Goal: Task Accomplishment & Management: Manage account settings

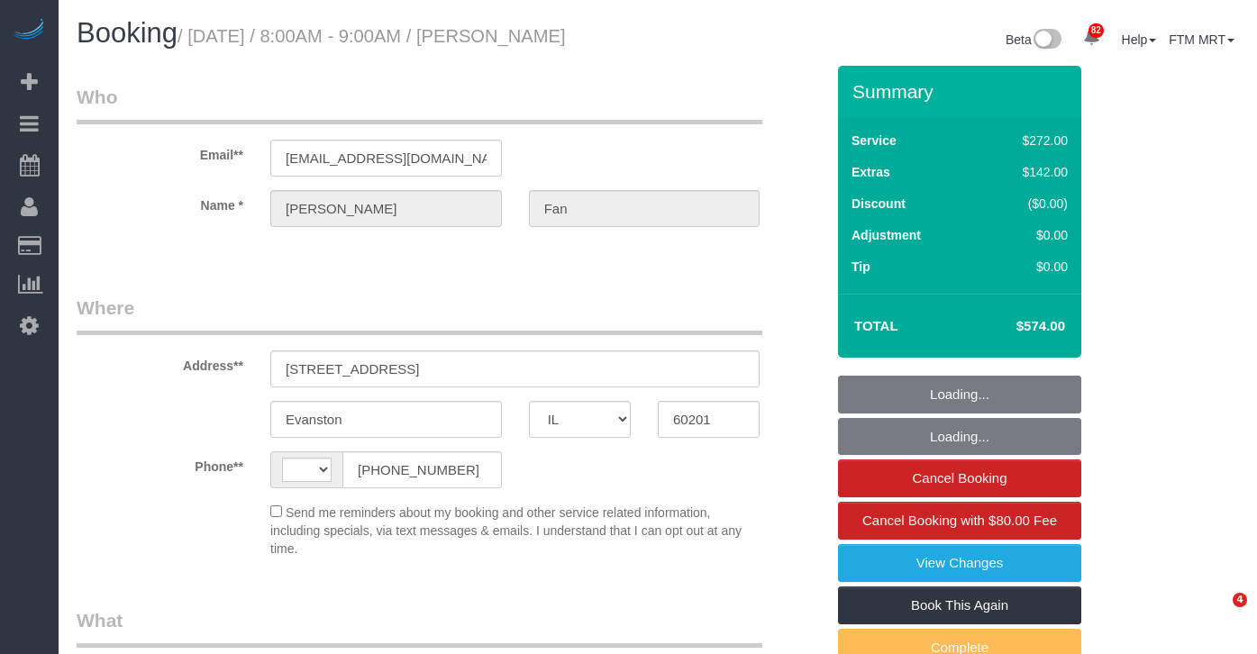
select select "IL"
select select "string:[GEOGRAPHIC_DATA]"
select select "object:1191"
select select "string:fspay-abcb8e92-97c1-4f3c-9437-449de61daa3a"
select select "513"
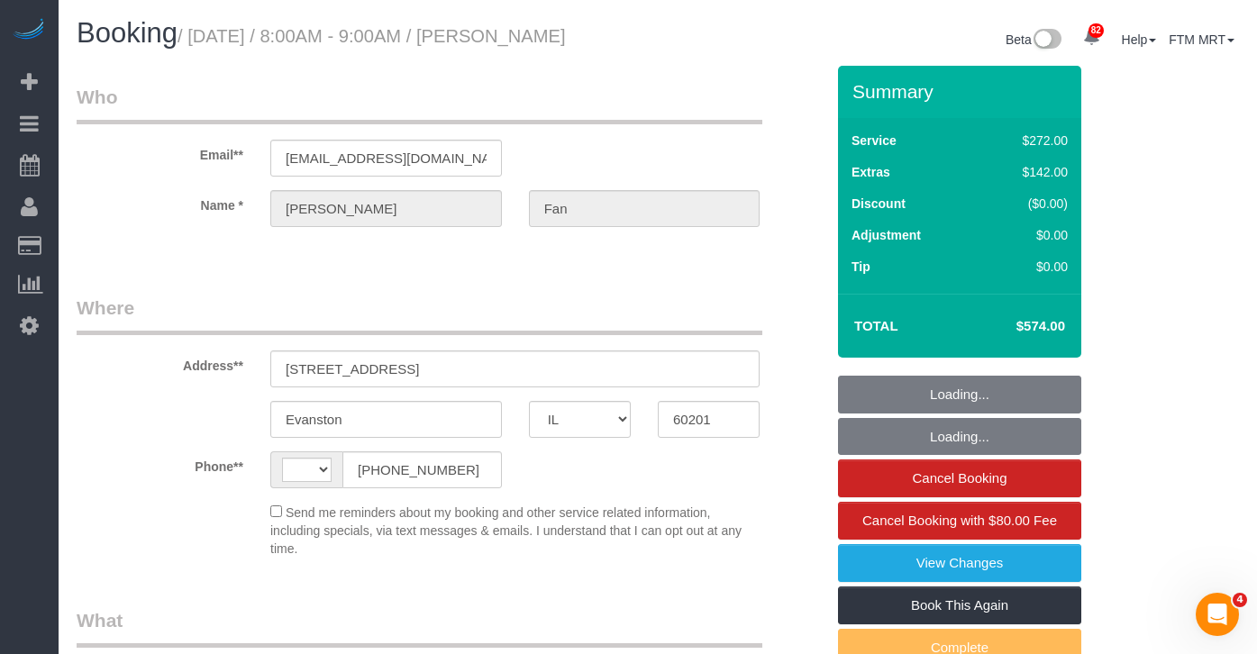
select select "number:1"
select select "number:58"
select select "number:139"
select select "number:106"
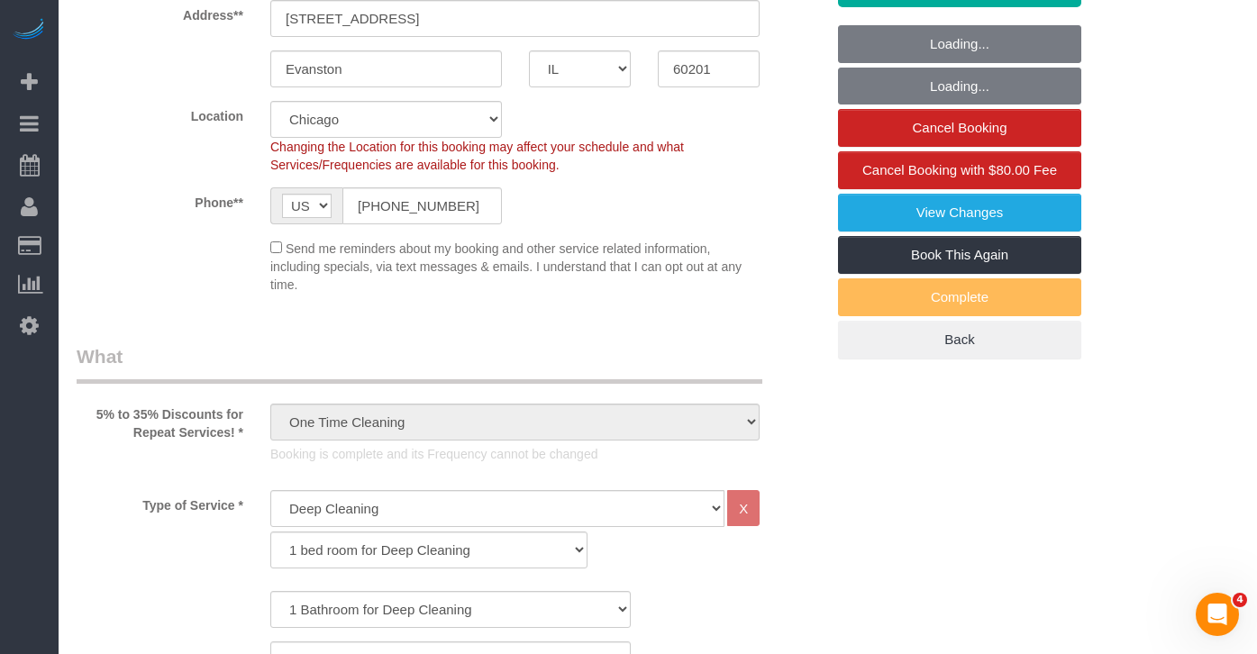
select select "spot1"
select select "5"
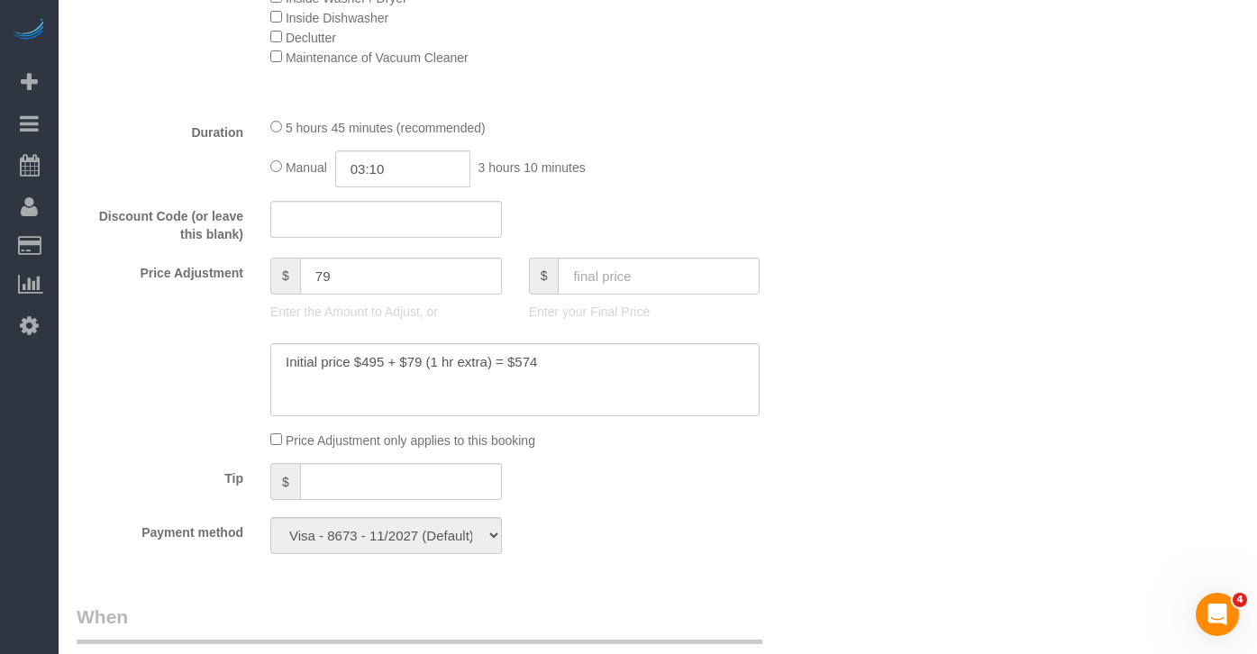
scroll to position [1435, 0]
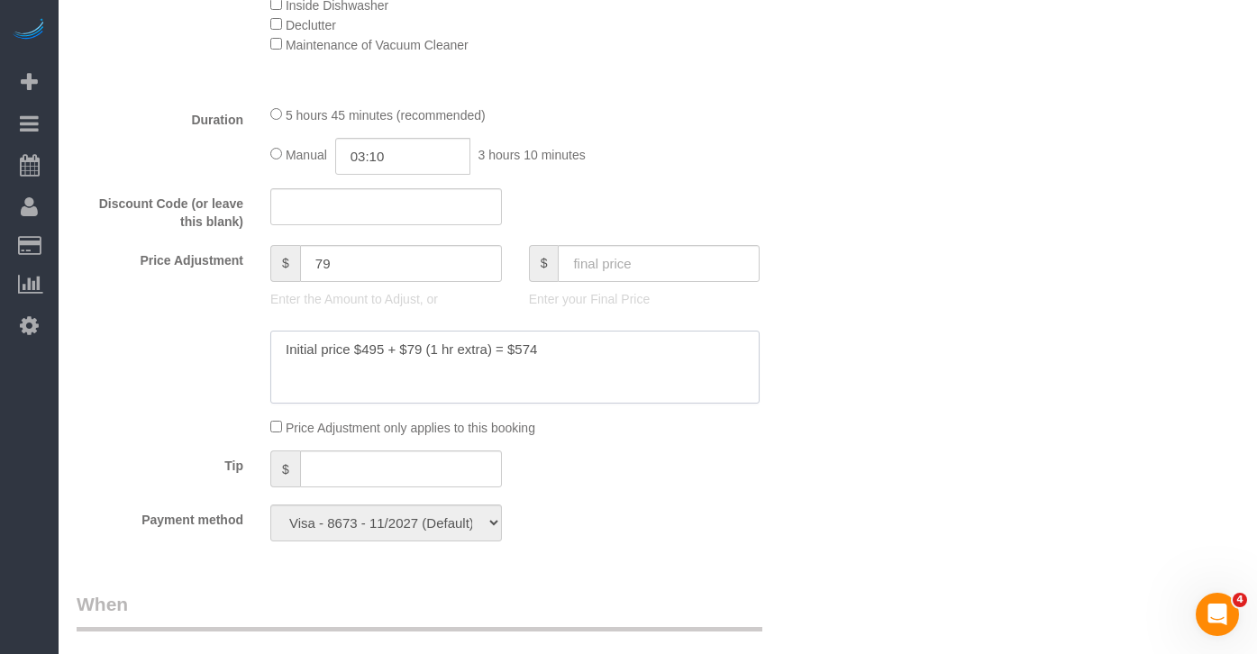
click at [571, 374] on textarea at bounding box center [514, 368] width 489 height 74
click at [697, 378] on textarea at bounding box center [514, 368] width 489 height 74
type textarea "Initial price $495 + $79 (1 hr extra) = $574 $5 parking charge"
click at [679, 282] on input "text" at bounding box center [659, 263] width 202 height 37
type input "579"
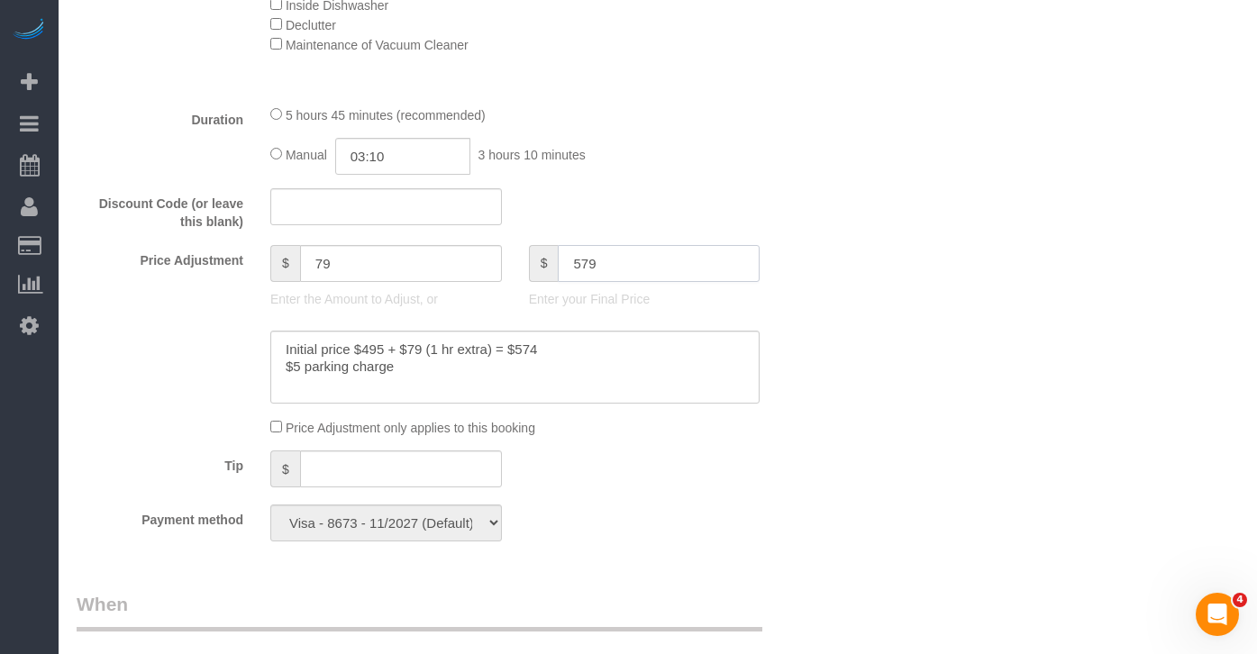
type input "84"
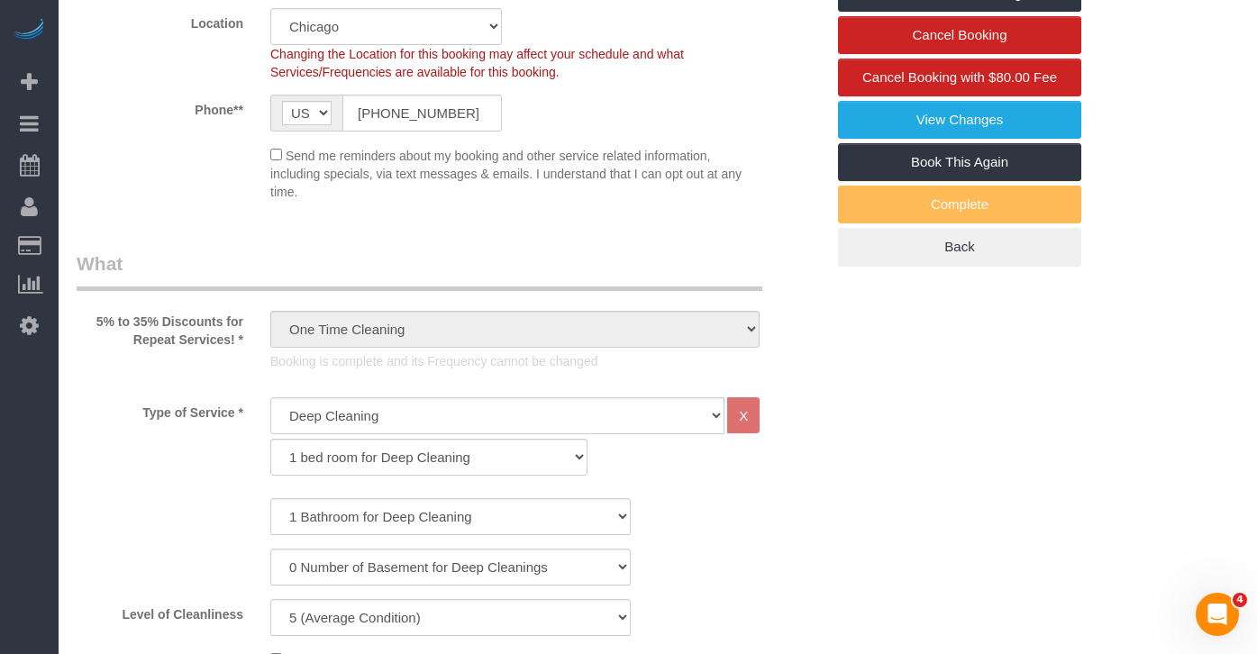
scroll to position [0, 0]
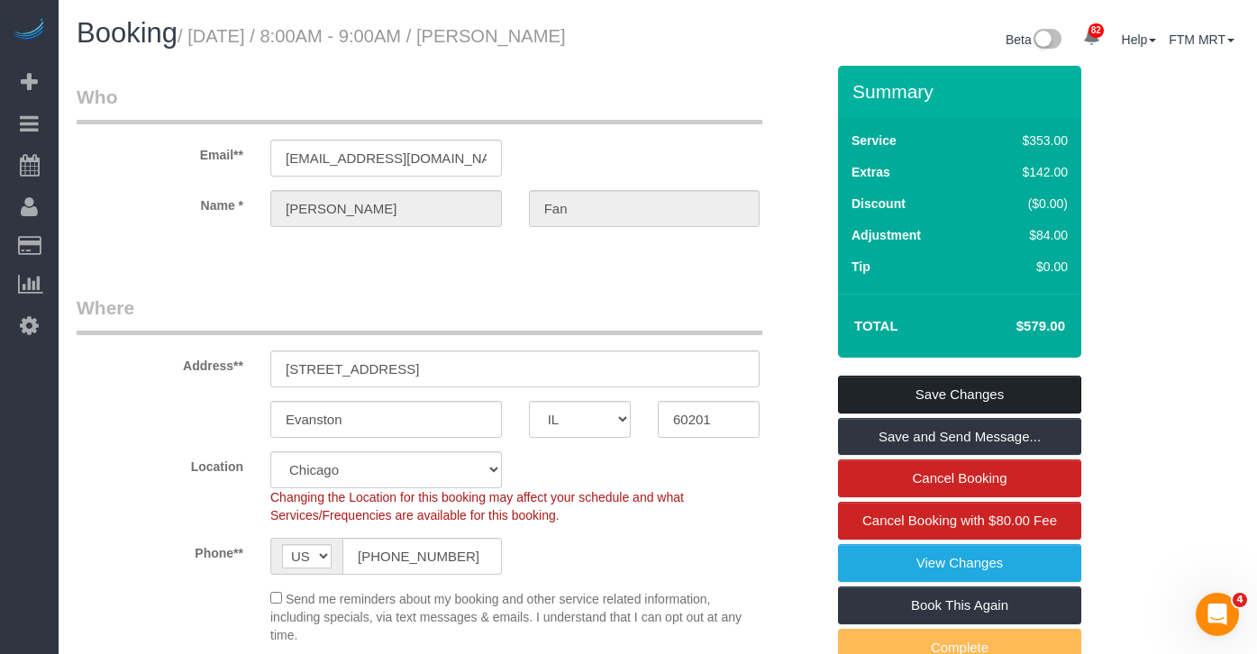
click at [961, 404] on link "Save Changes" at bounding box center [959, 395] width 243 height 38
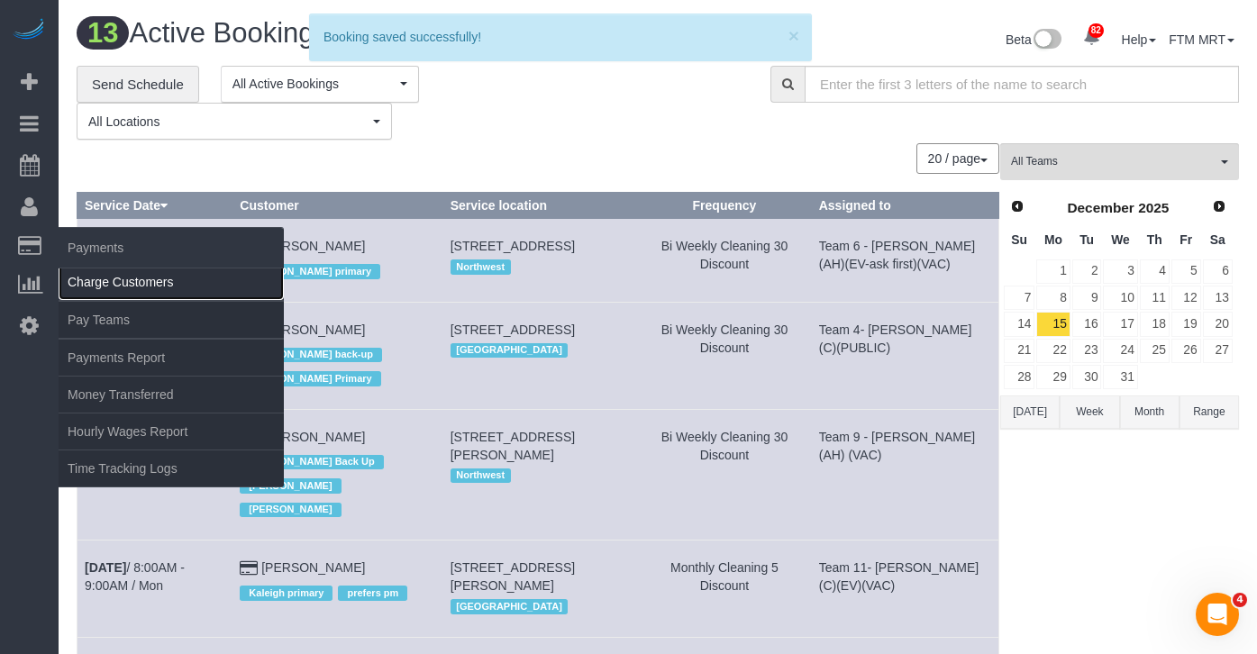
click at [114, 276] on link "Charge Customers" at bounding box center [171, 282] width 225 height 36
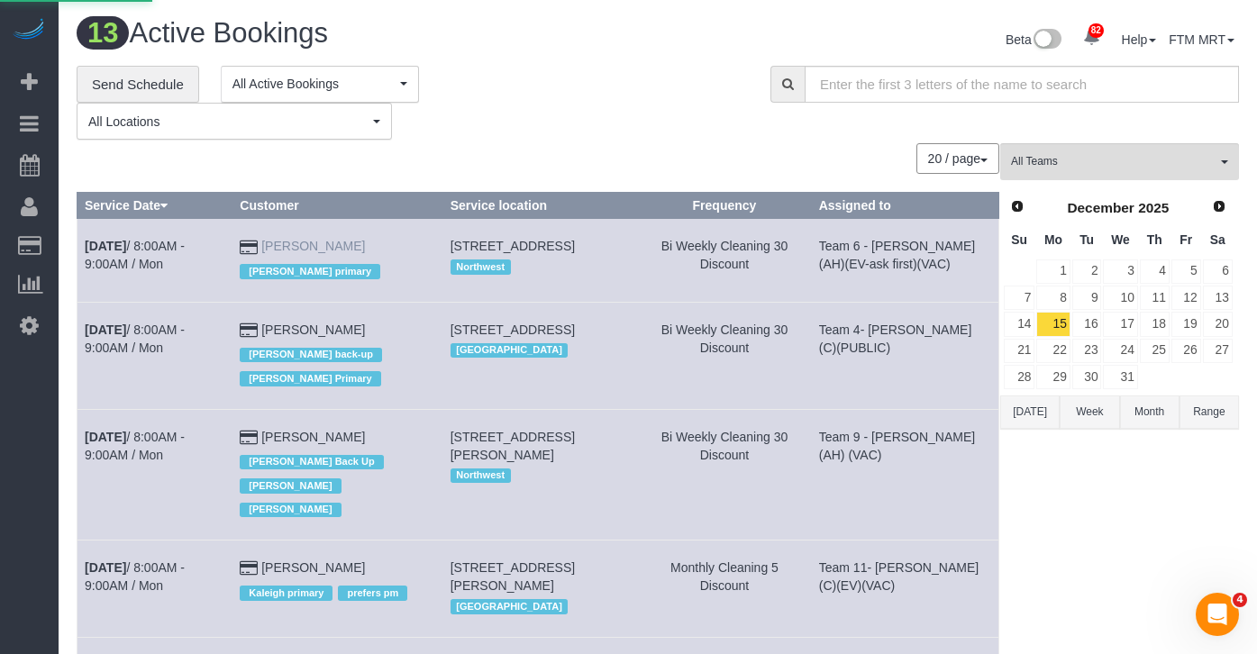
select select
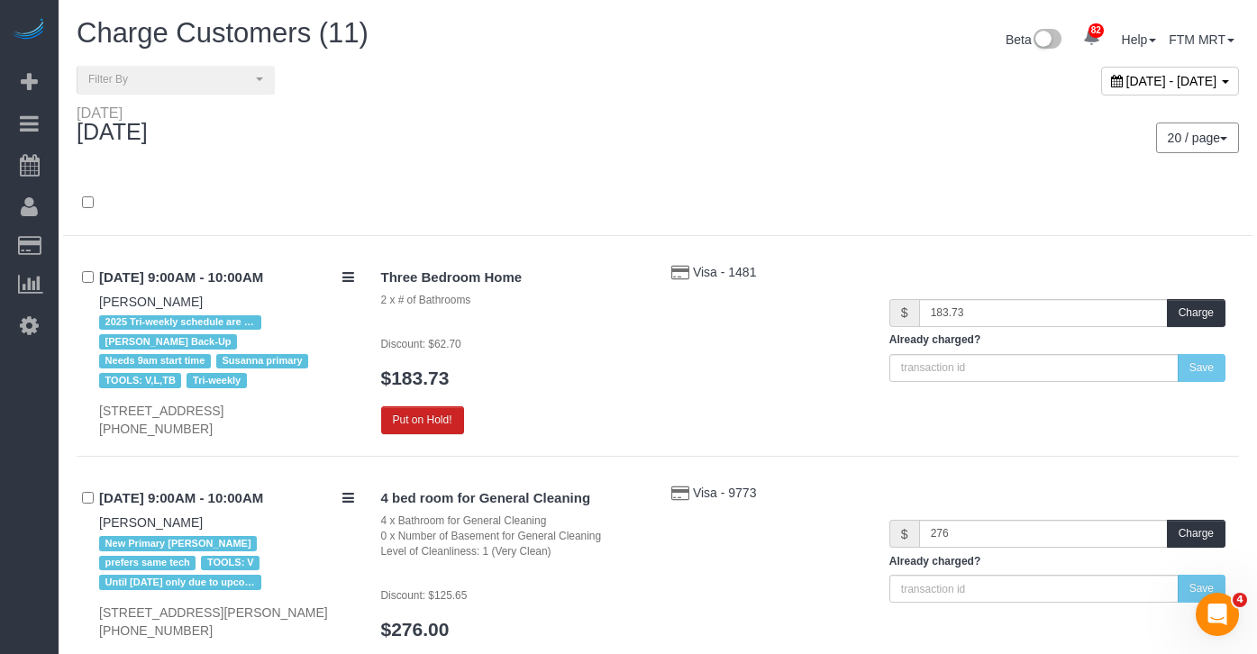
click at [1147, 76] on span "[DATE] - [DATE]" at bounding box center [1172, 81] width 91 height 14
type input "**********"
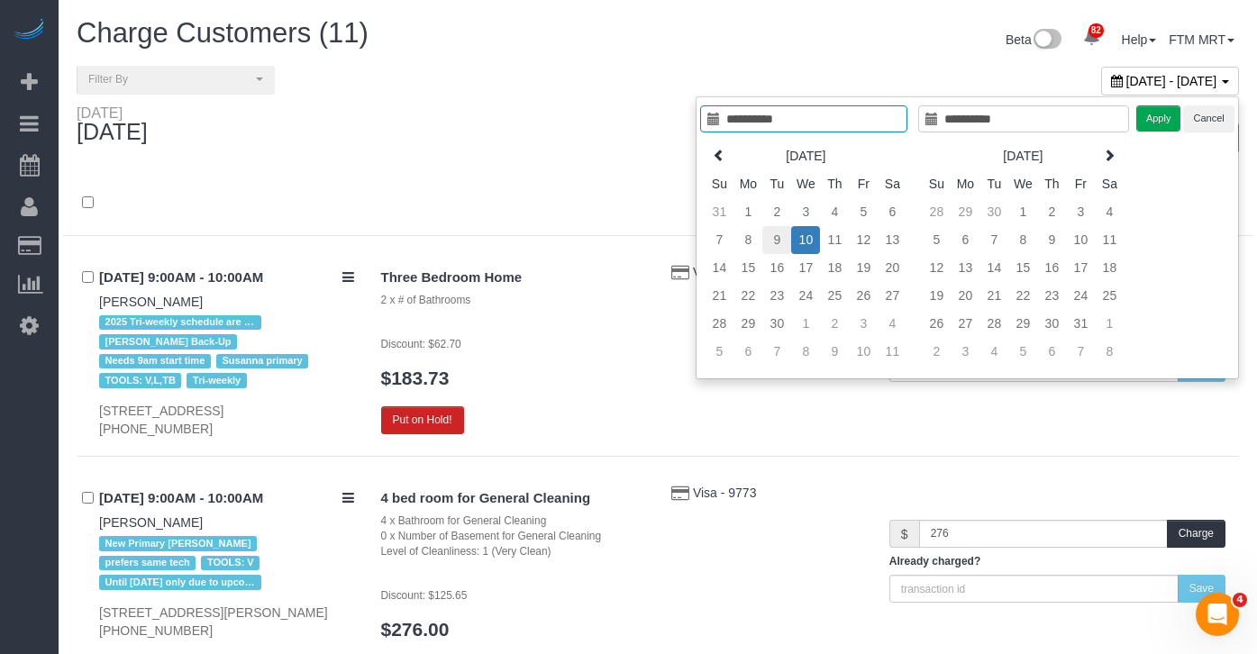
type input "**********"
click at [769, 239] on td "9" at bounding box center [777, 240] width 29 height 28
type input "**********"
click at [776, 240] on td "9" at bounding box center [777, 240] width 29 height 28
type input "**********"
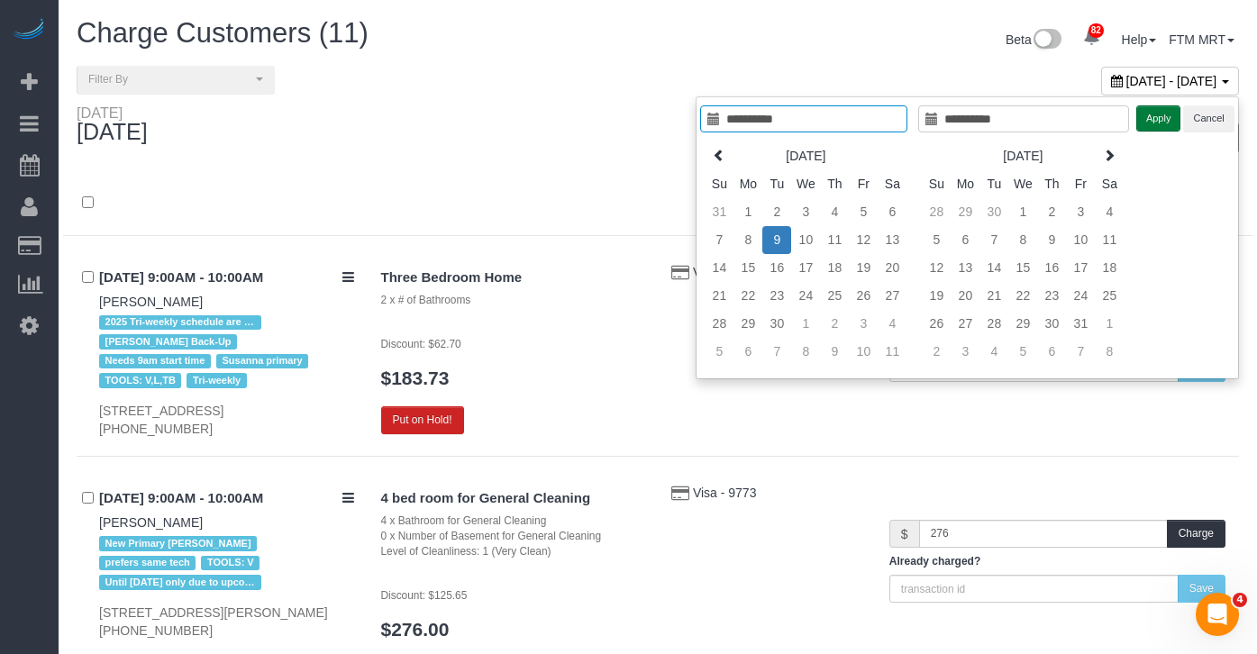
click at [1150, 119] on button "Apply" at bounding box center [1159, 118] width 45 height 26
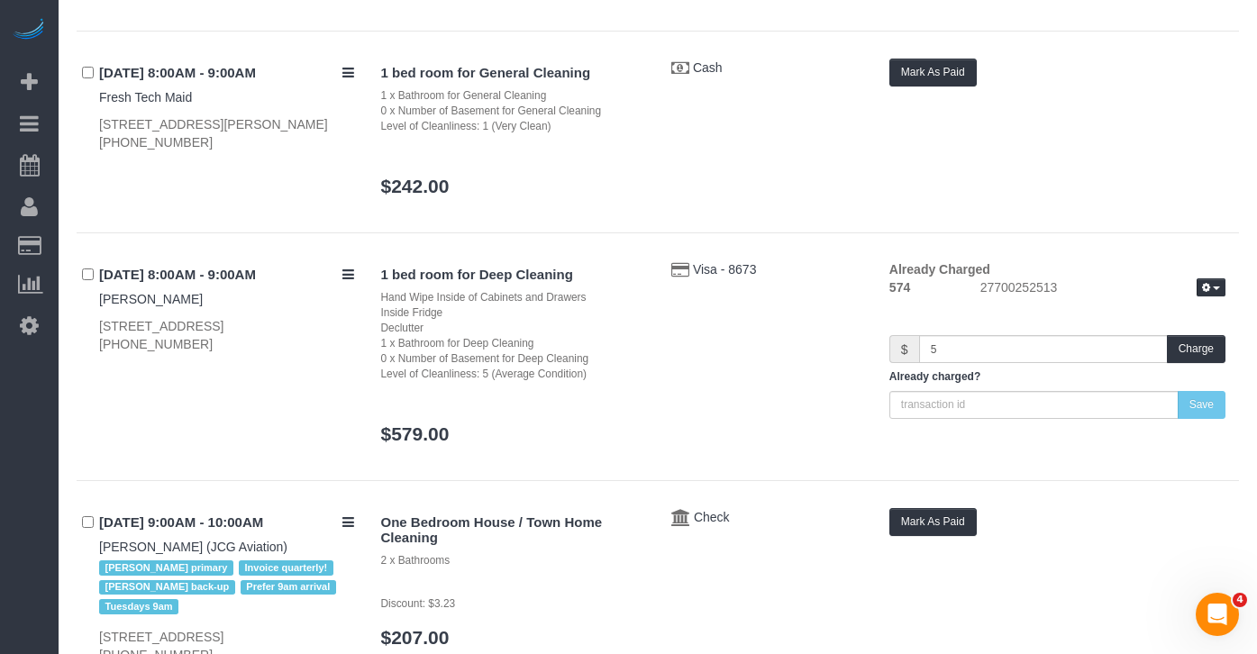
scroll to position [1308, 0]
click at [1199, 349] on button "Charge" at bounding box center [1196, 348] width 59 height 28
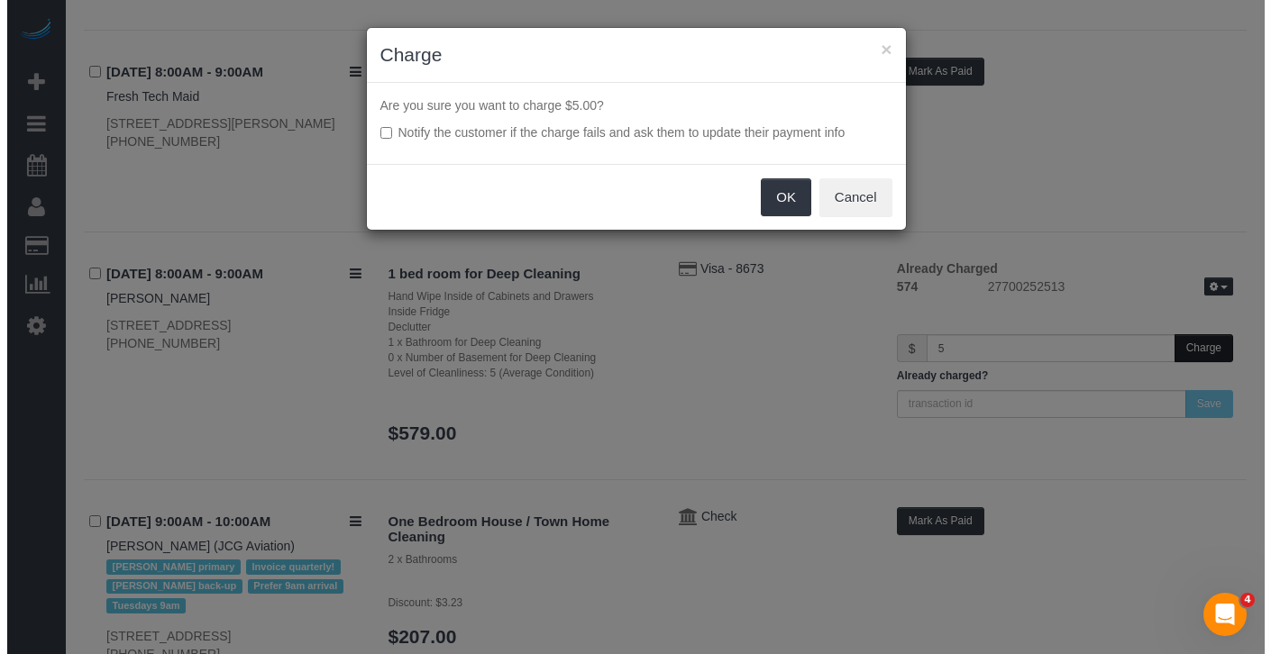
scroll to position [1287, 0]
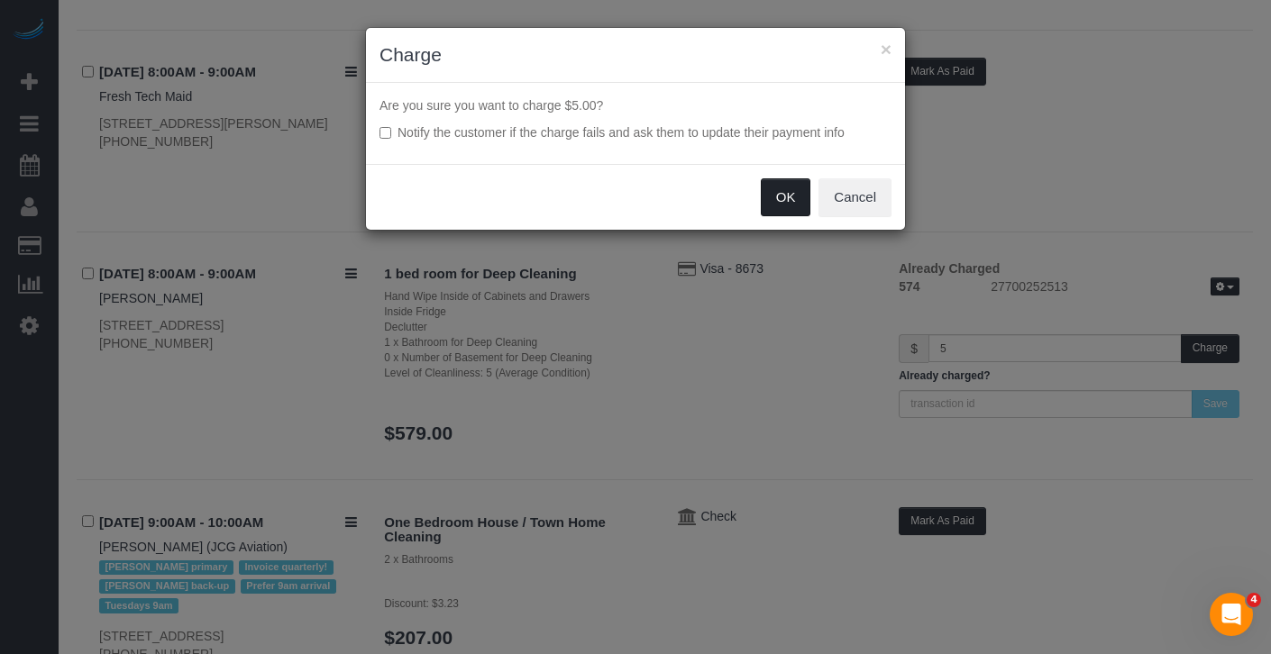
click at [794, 211] on button "OK" at bounding box center [786, 197] width 50 height 38
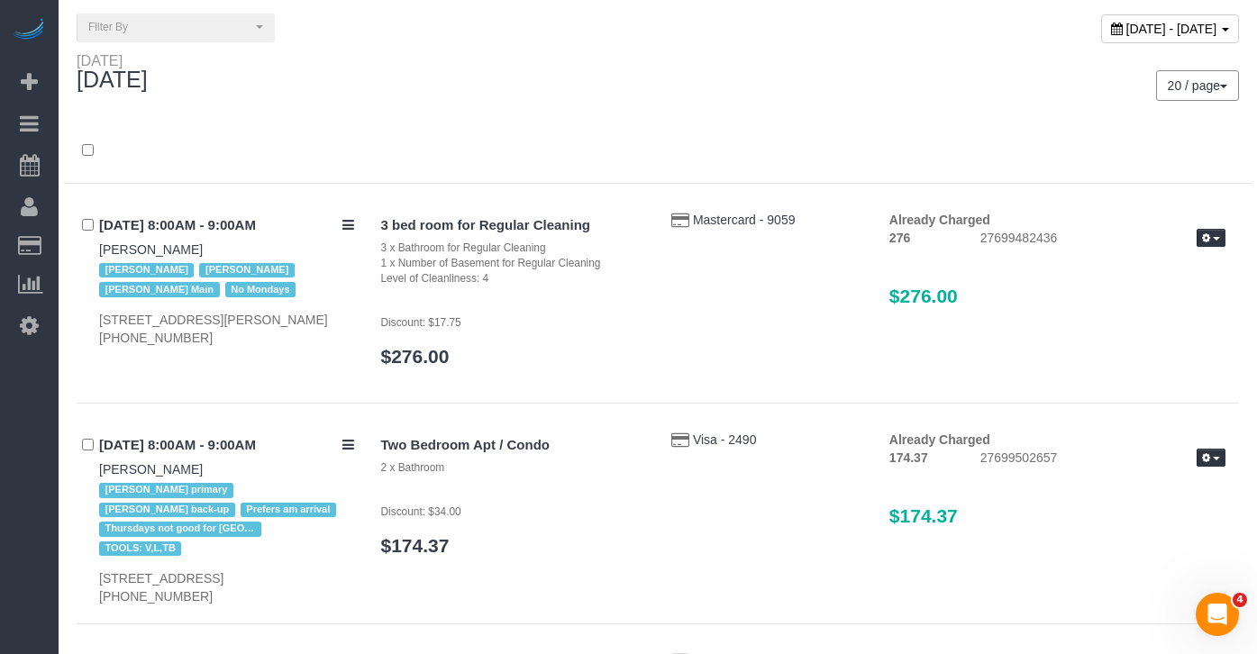
scroll to position [0, 0]
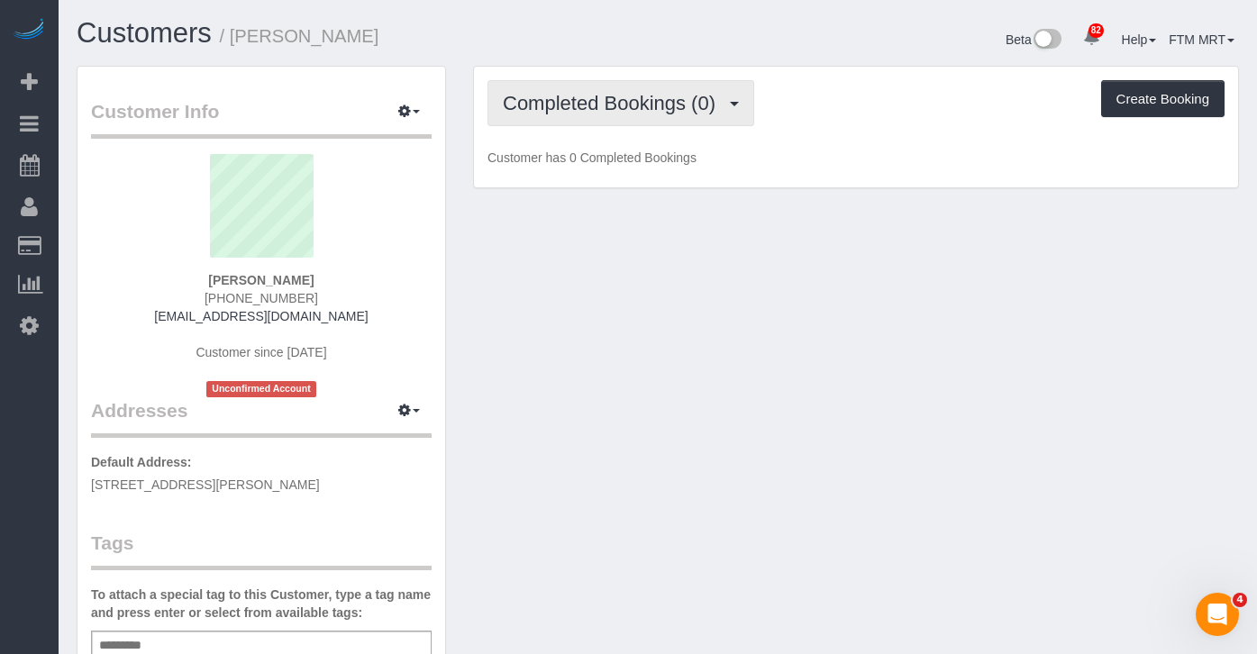
click at [721, 100] on span "Completed Bookings (0)" at bounding box center [614, 103] width 222 height 23
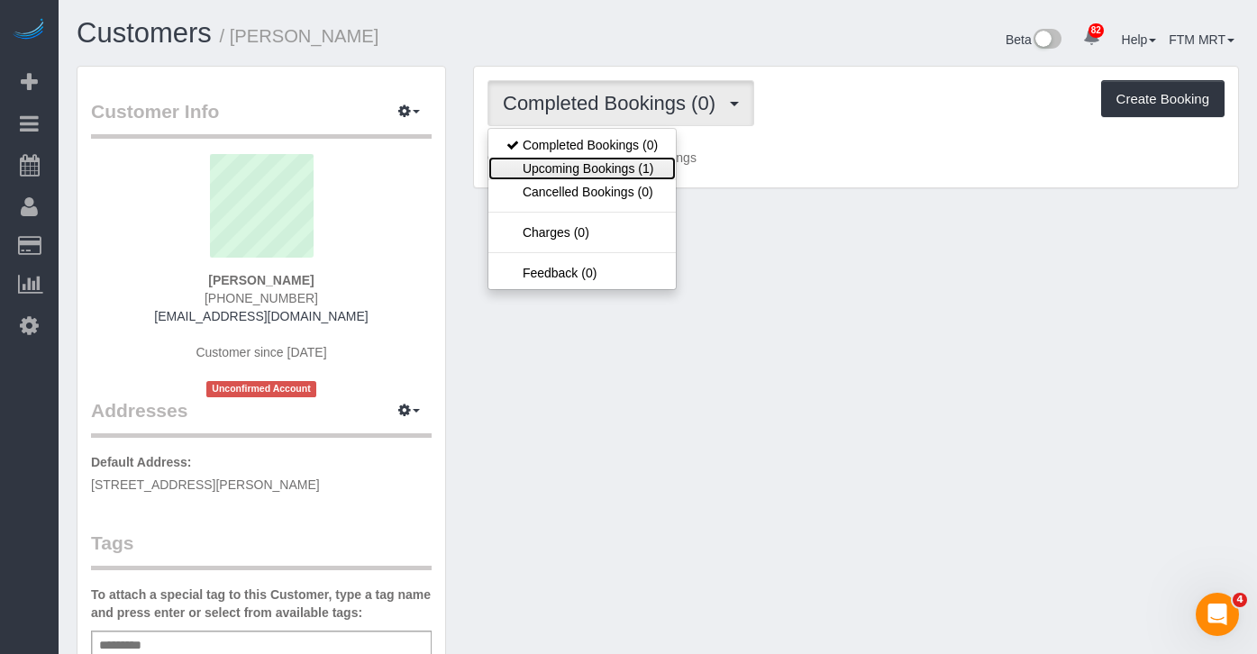
click at [634, 163] on link "Upcoming Bookings (1)" at bounding box center [582, 168] width 187 height 23
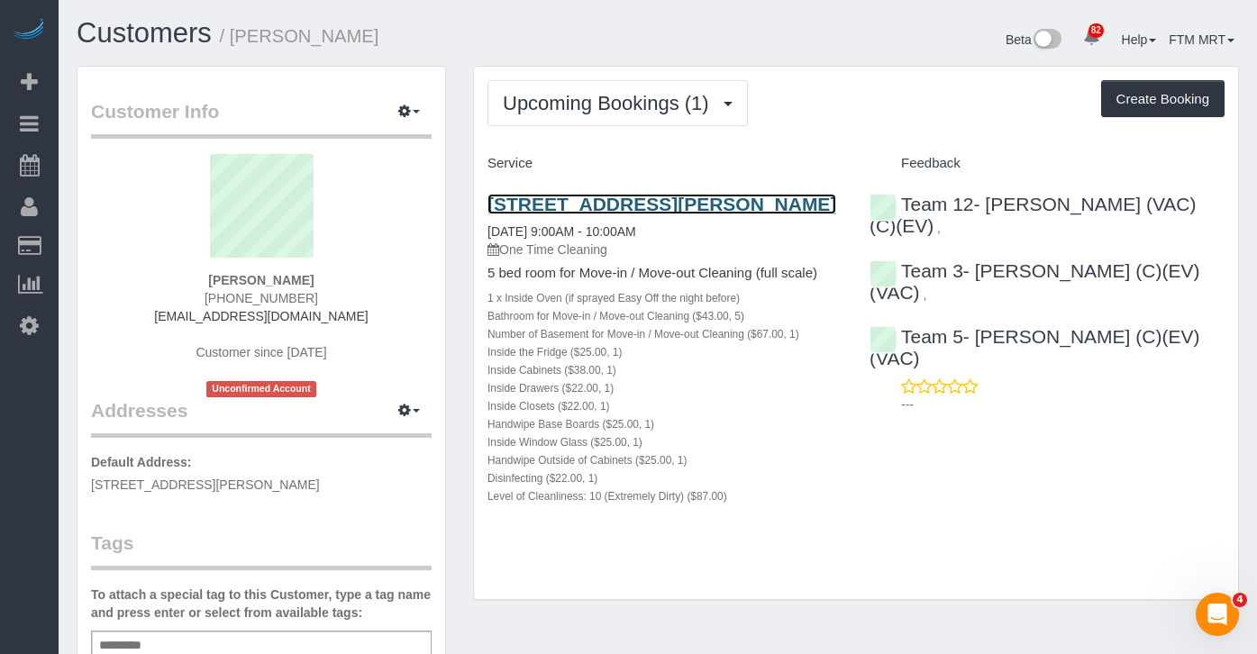
click at [564, 197] on link "1138 Judson Ave, Evanston, IL 60202" at bounding box center [662, 204] width 349 height 21
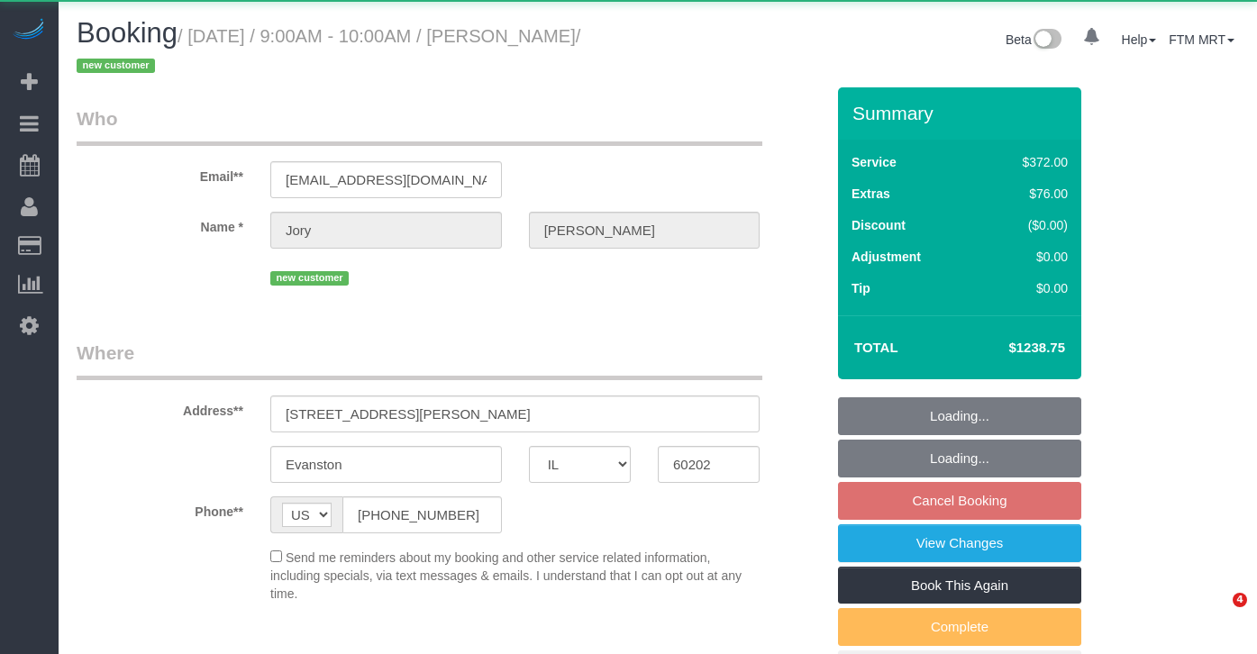
select select "IL"
select select "object:819"
select select "string:fspay-d3c64942-7081-4186-955f-4fbb25d35788"
select select "514"
select select "5"
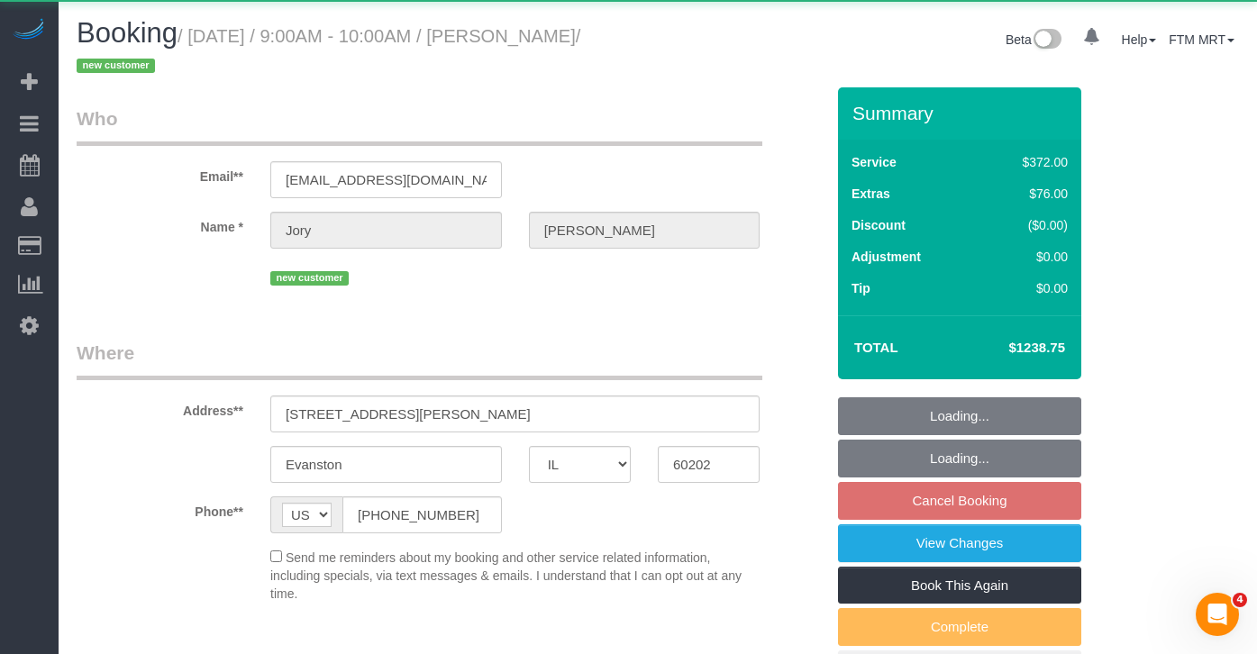
select select "1"
select select "10"
select select "object:1341"
select select "spot1"
select select "number:1"
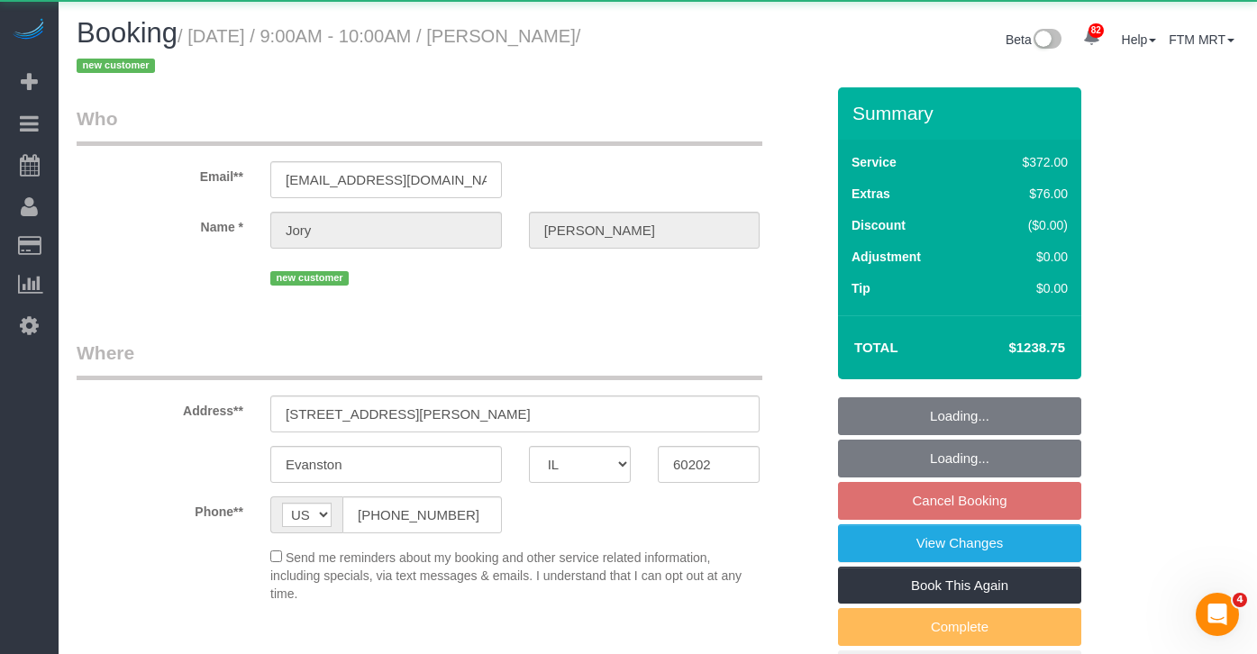
select select "number:69"
select select "number:139"
select select "number:104"
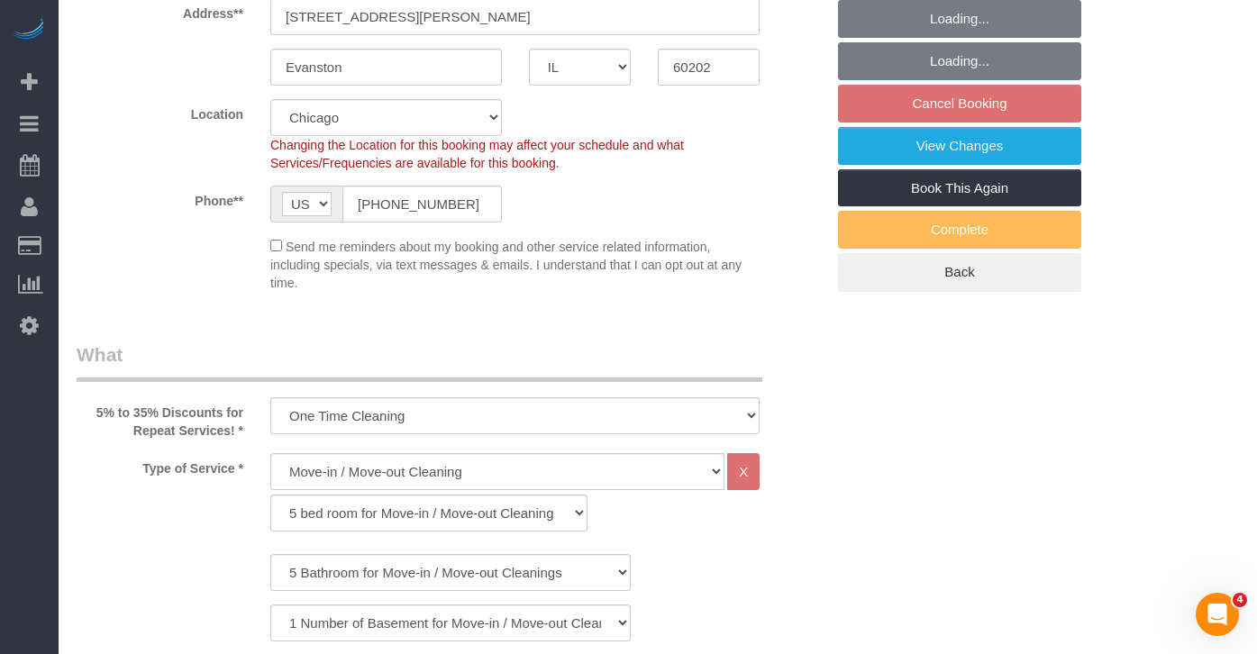
select select "5"
select select "1"
select select "10"
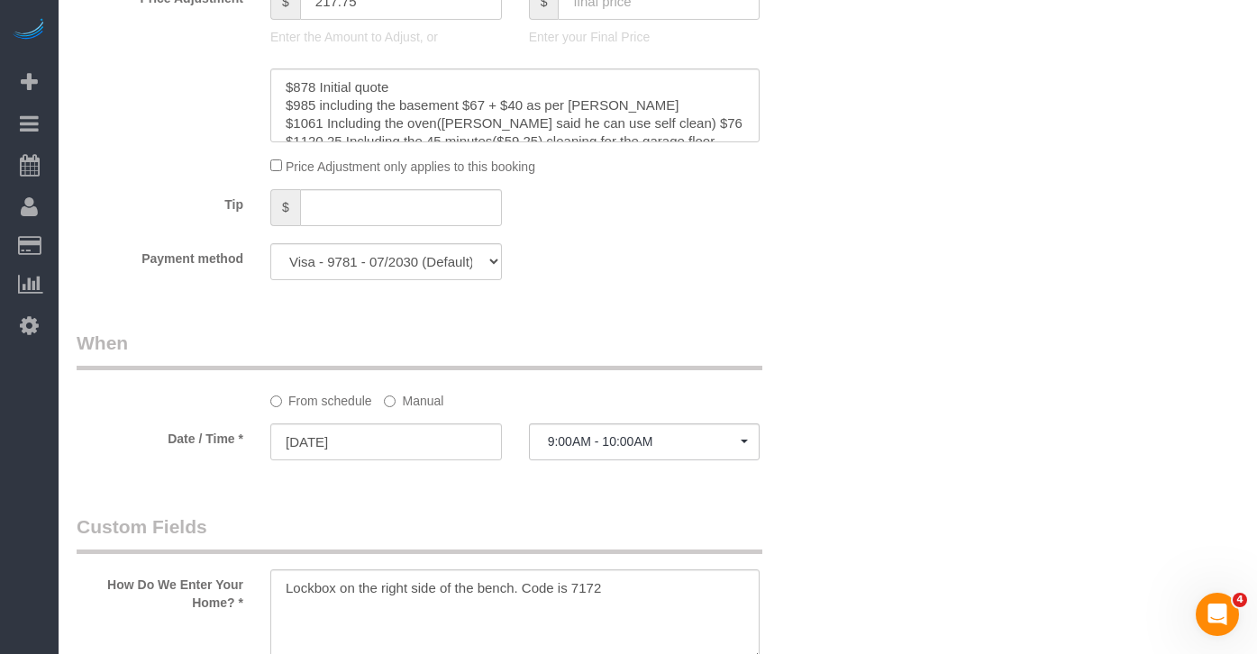
scroll to position [1943, 0]
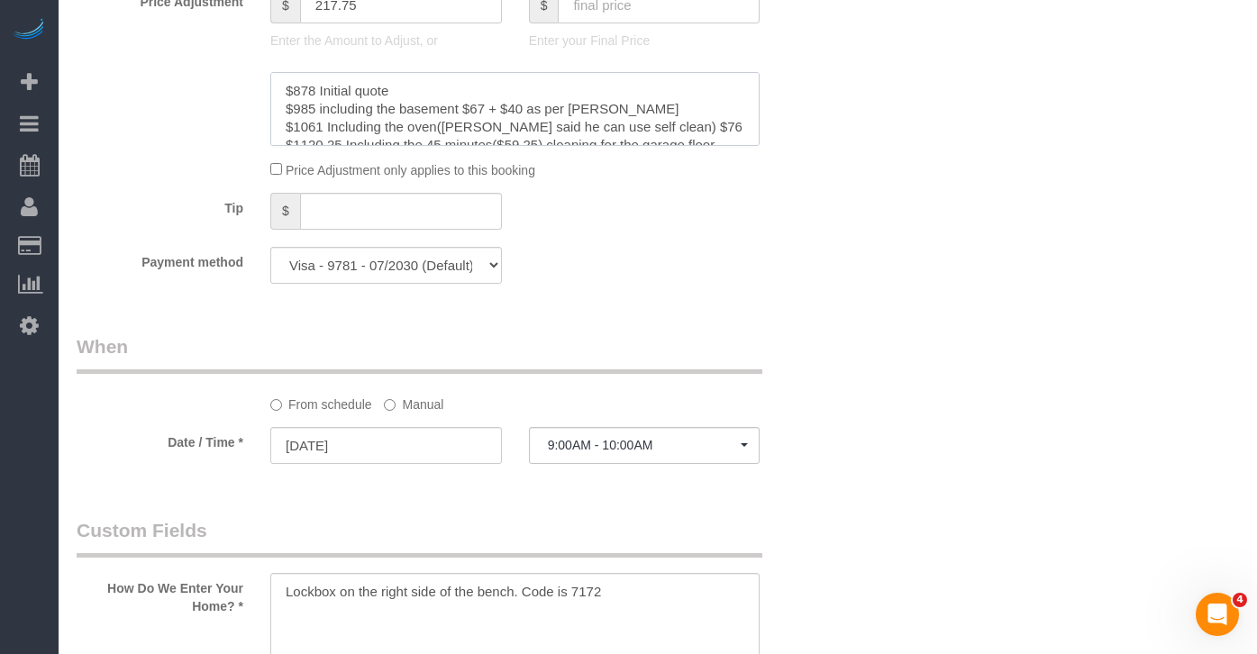
click at [759, 92] on div at bounding box center [515, 109] width 517 height 74
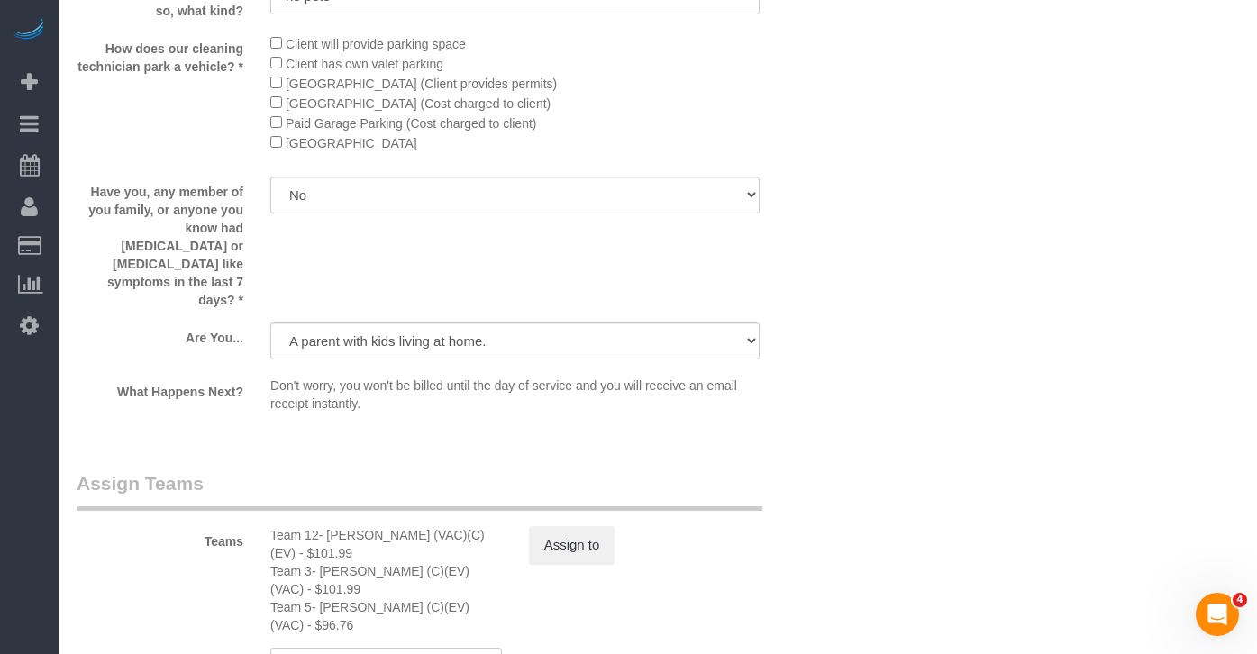
scroll to position [3273, 0]
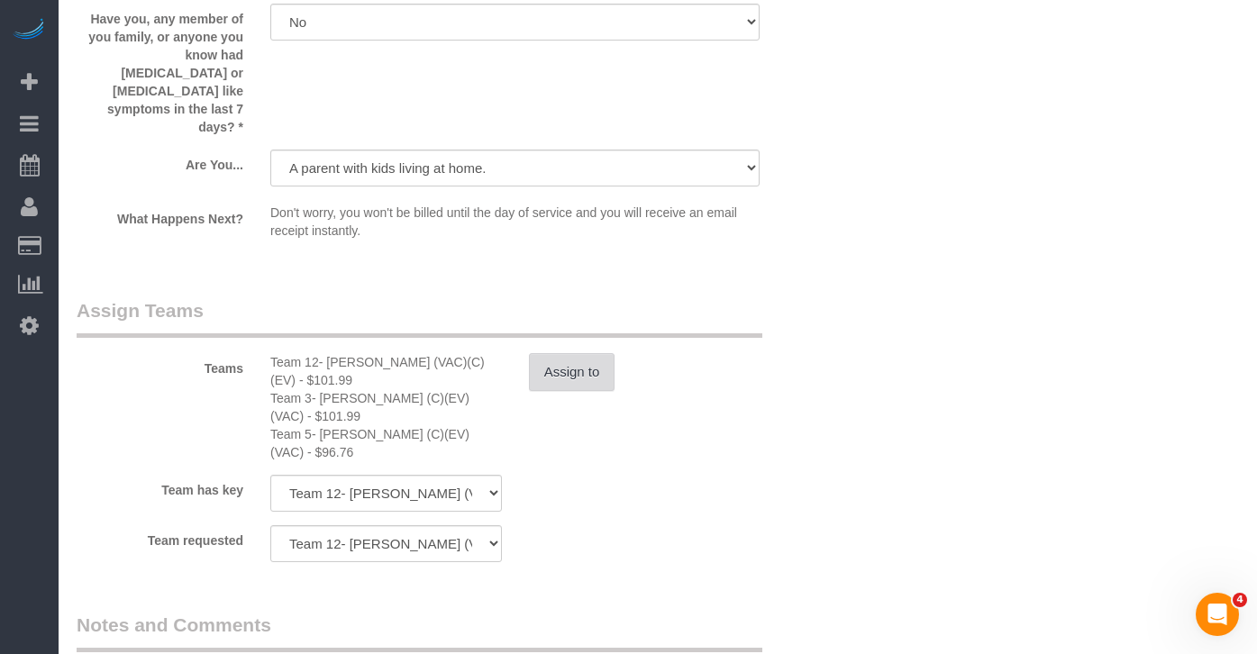
click at [605, 353] on button "Assign to" at bounding box center [572, 372] width 87 height 38
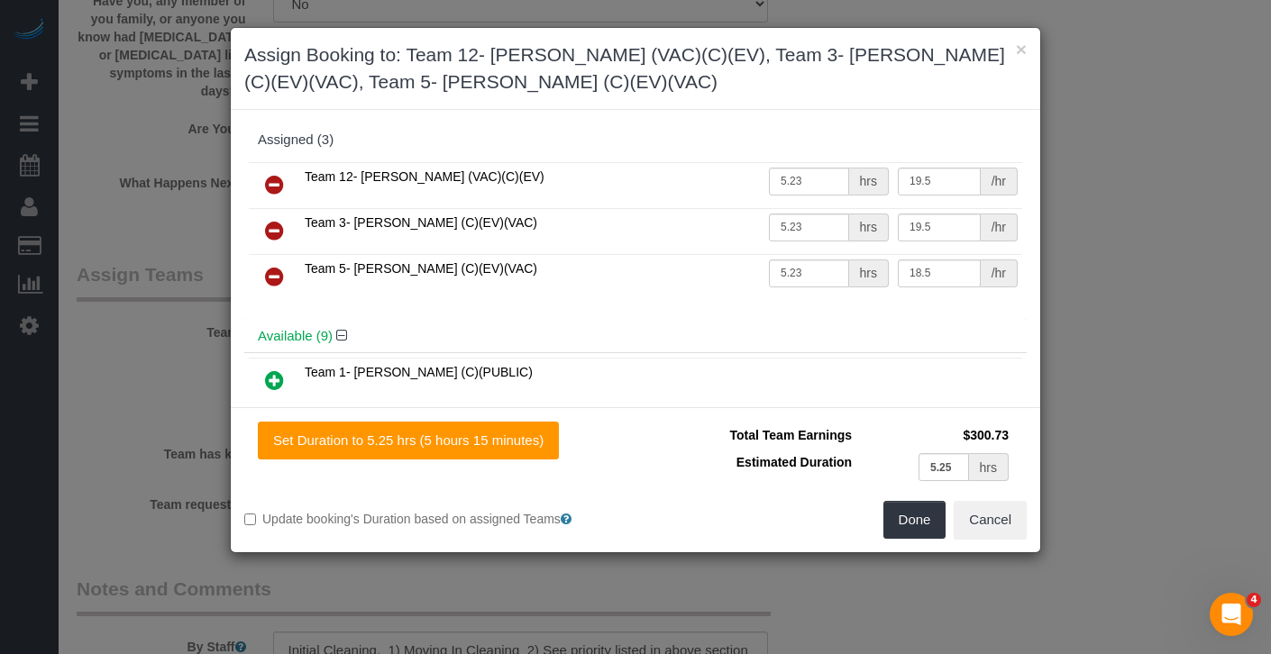
click at [1012, 50] on h3 "Assign Booking to: Team 12- Candice P. (VAC)(C)(EV), Team 3- Corrina (C)(EV)(VA…" at bounding box center [635, 68] width 782 height 54
click at [1018, 50] on button "×" at bounding box center [1021, 49] width 11 height 19
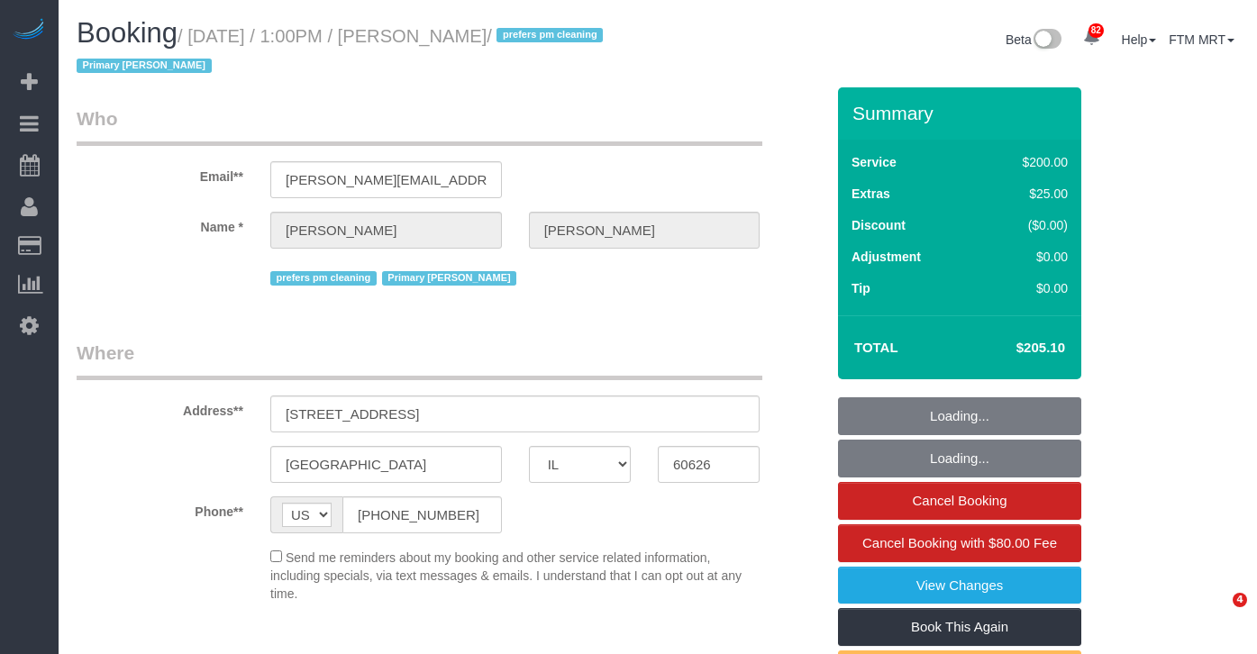
select select "IL"
select select "object:973"
select select "512"
select select "5"
select select "number:1"
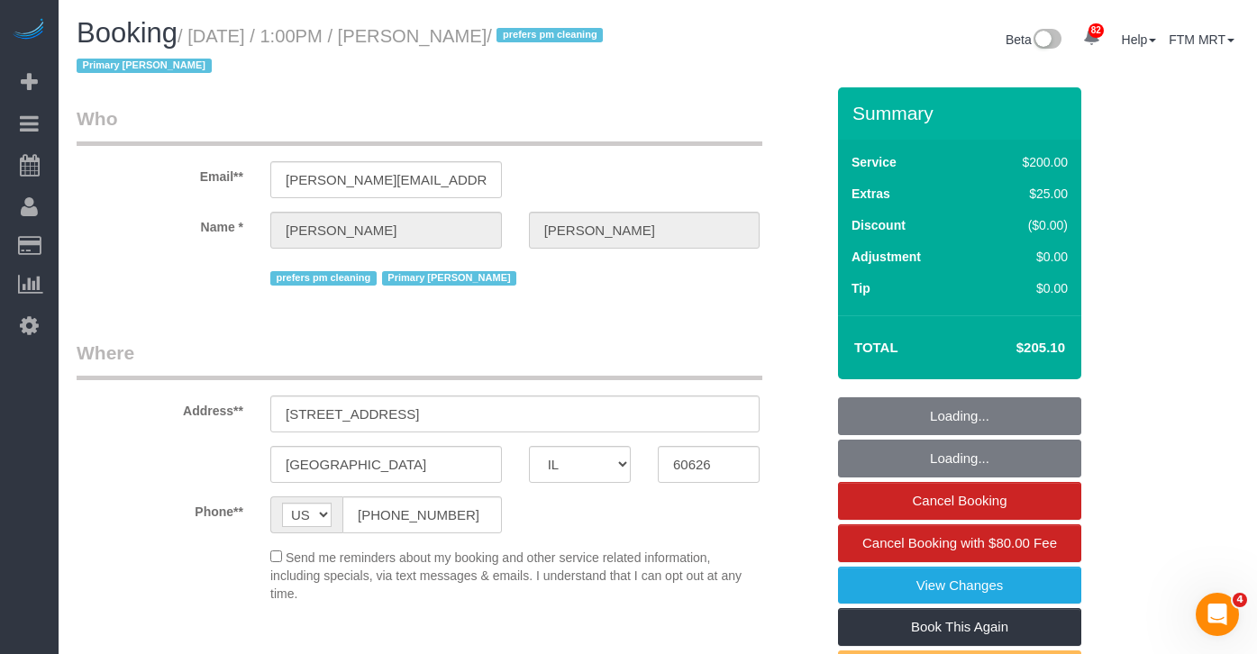
select select "number:66"
select select "number:139"
select select "number:108"
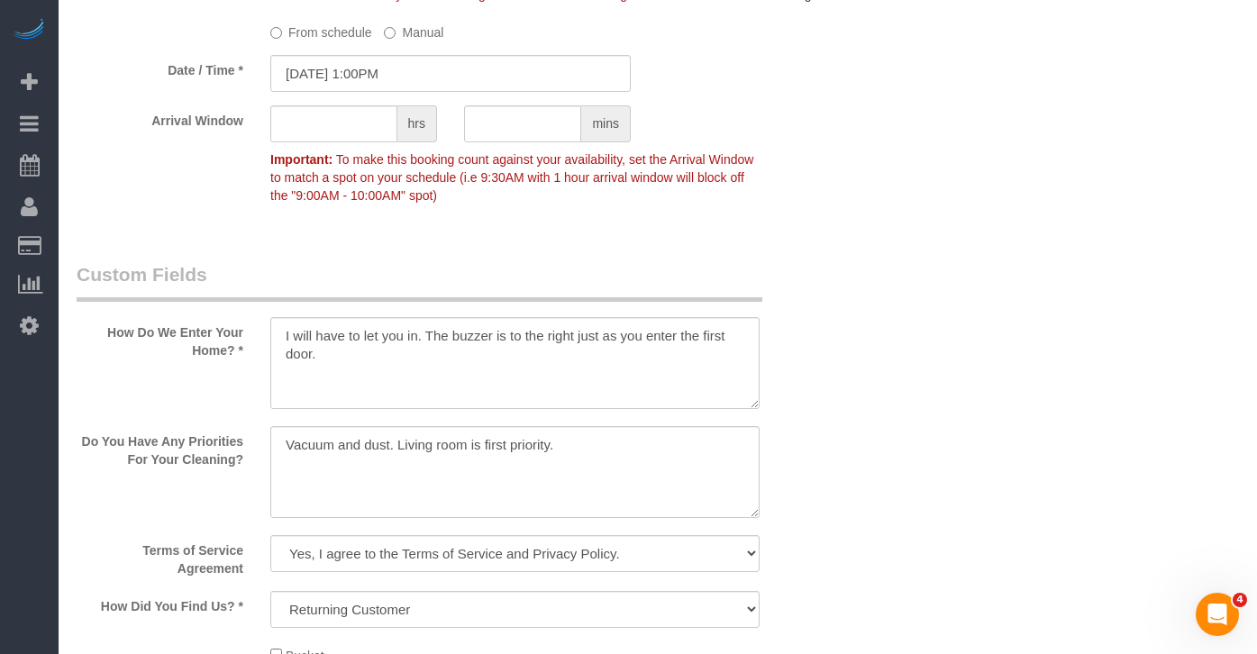
scroll to position [2068, 0]
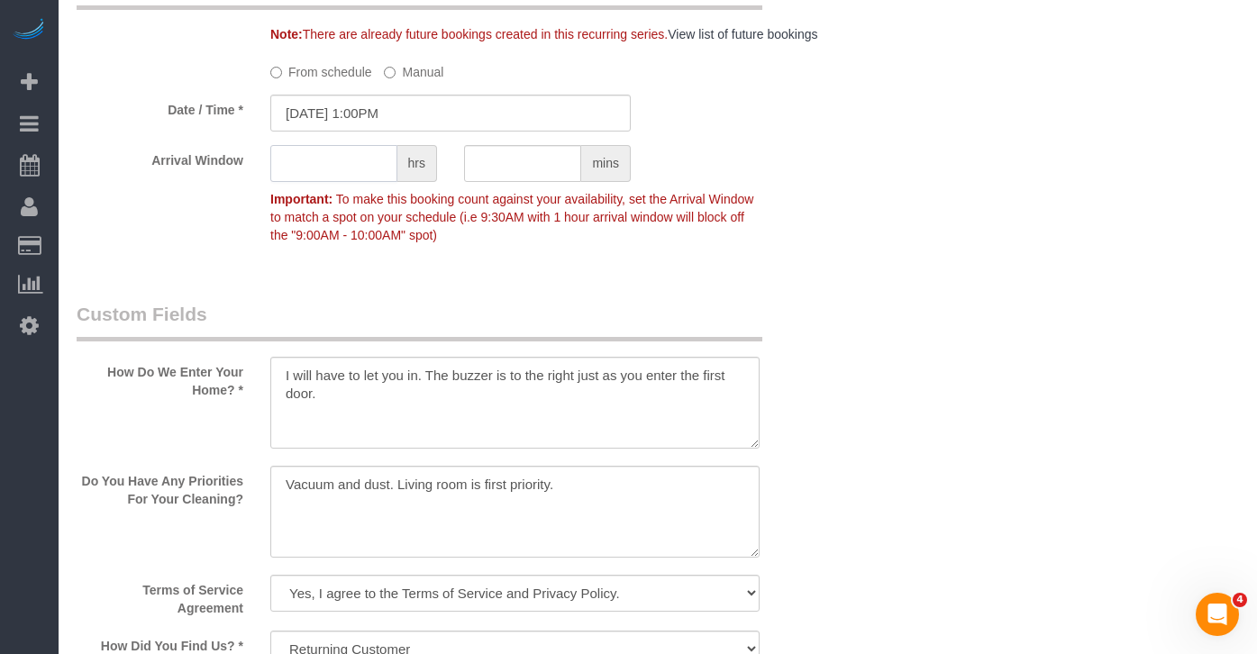
click at [349, 182] on input "text" at bounding box center [333, 163] width 127 height 37
type input "1"
click at [480, 132] on input "[DATE] 1:00PM" at bounding box center [450, 113] width 361 height 37
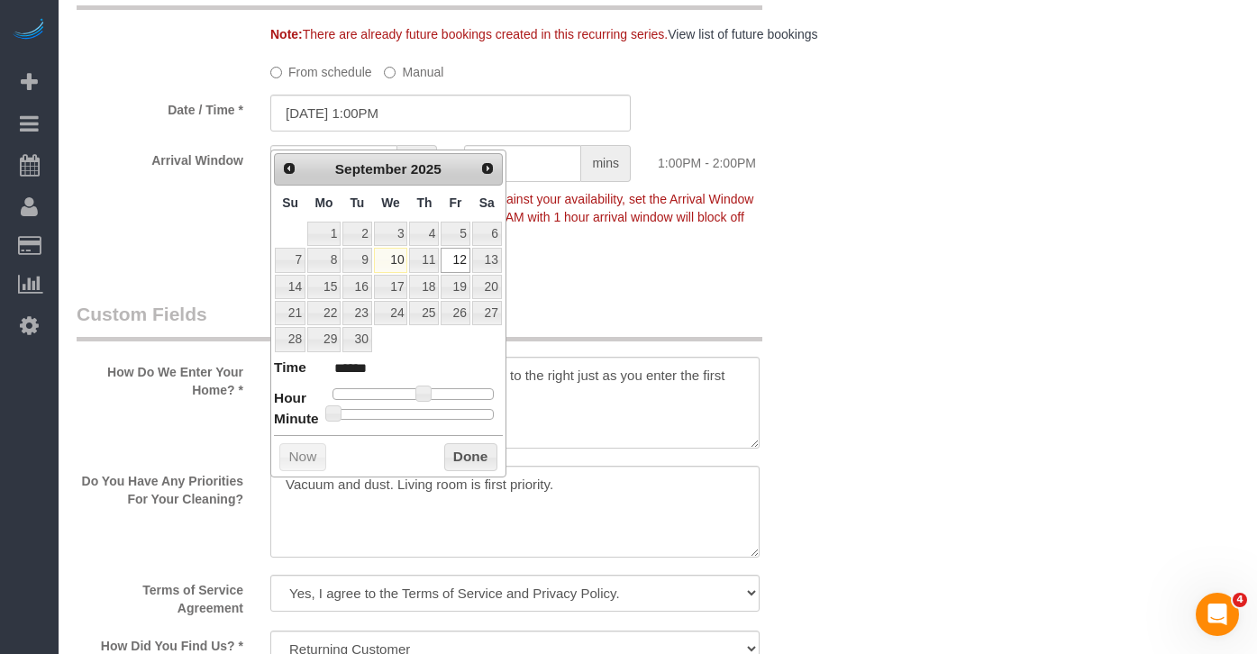
type input "[DATE] 1:05PM"
type input "******"
type input "[DATE] 1:10PM"
type input "******"
type input "[DATE] 1:15PM"
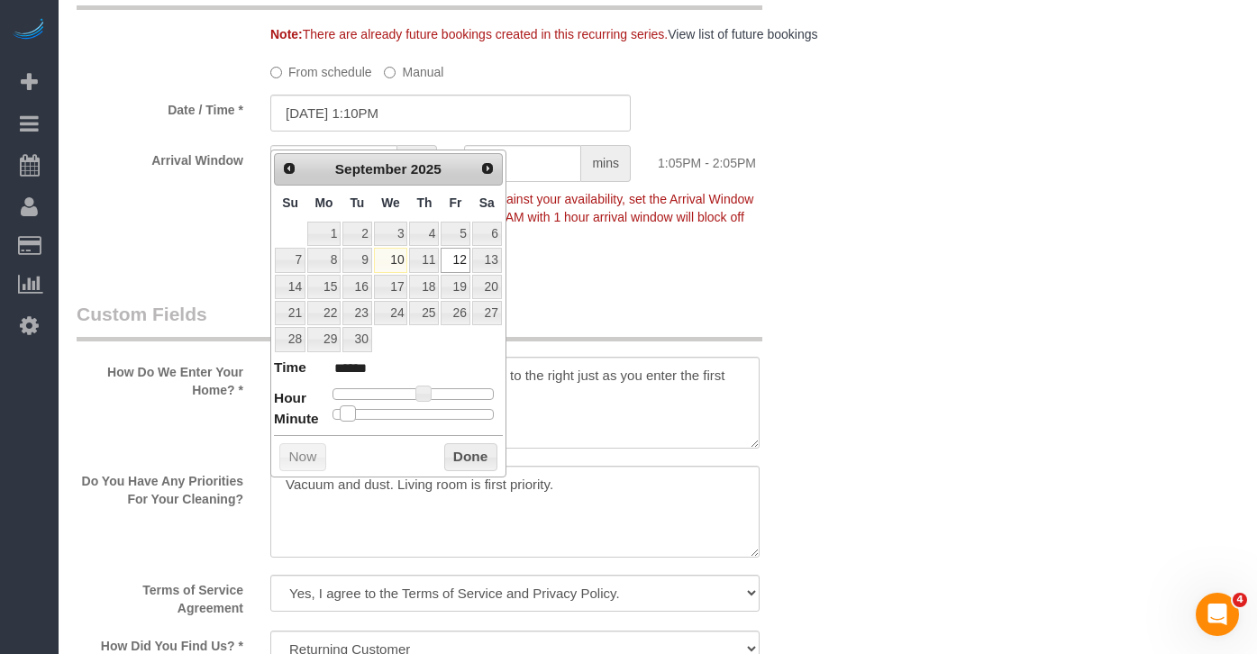
type input "******"
type input "[DATE] 1:20PM"
type input "******"
type input "[DATE] 1:25PM"
type input "******"
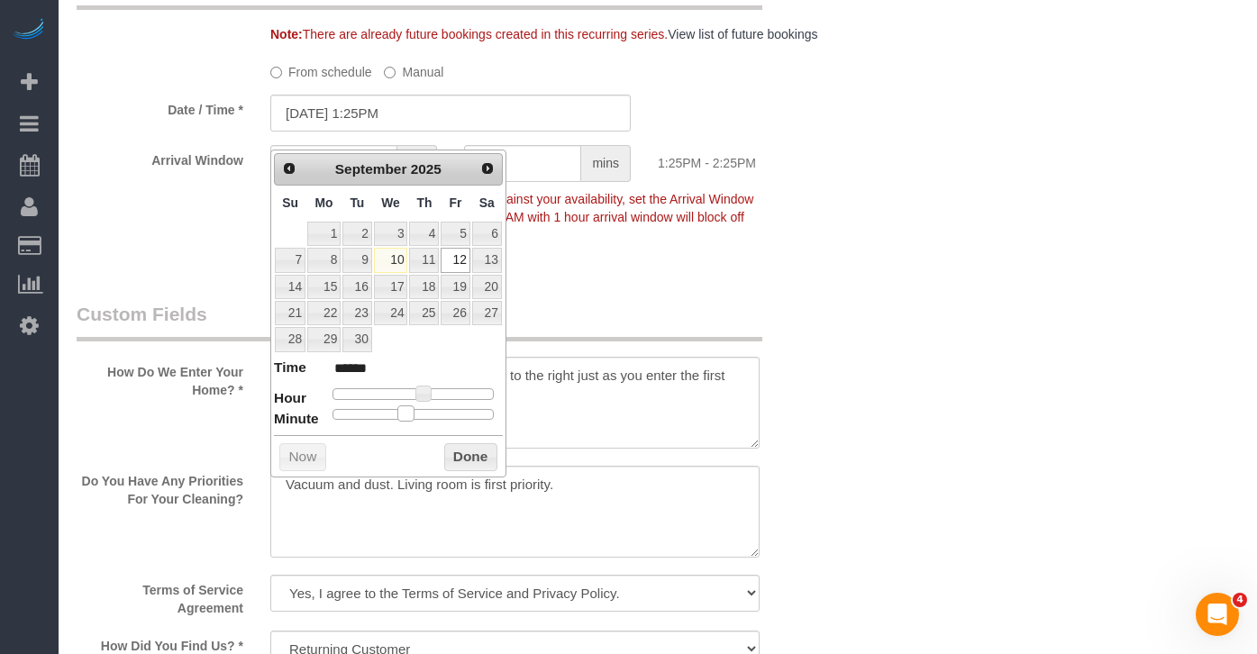
type input "[DATE] 1:30PM"
type input "******"
drag, startPoint x: 343, startPoint y: 415, endPoint x: 415, endPoint y: 418, distance: 72.2
click at [415, 418] on div at bounding box center [413, 414] width 161 height 11
click at [473, 462] on button "Done" at bounding box center [470, 457] width 53 height 29
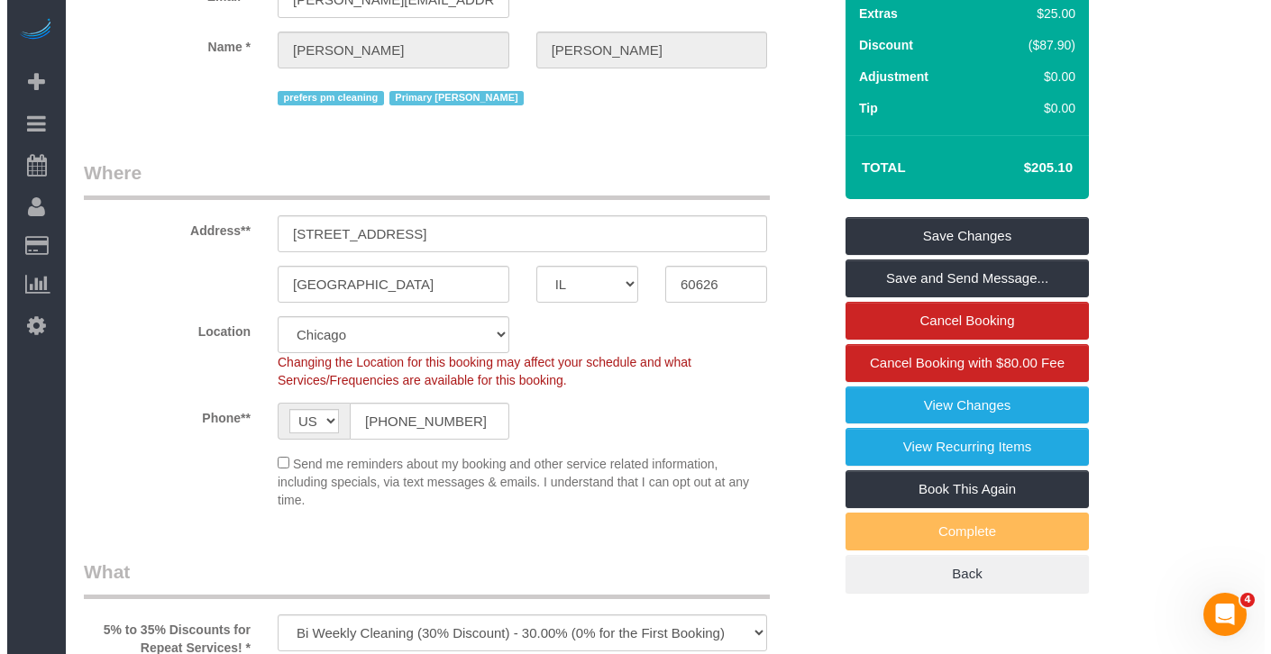
scroll to position [0, 0]
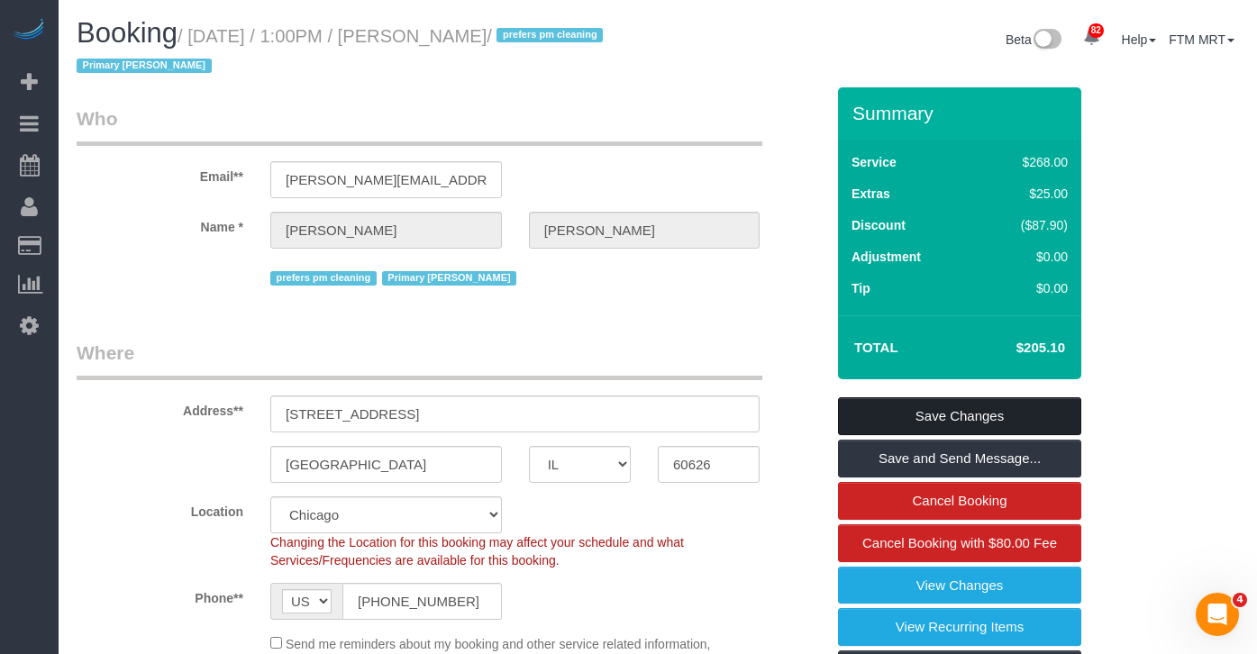
click at [914, 419] on link "Save Changes" at bounding box center [959, 417] width 243 height 38
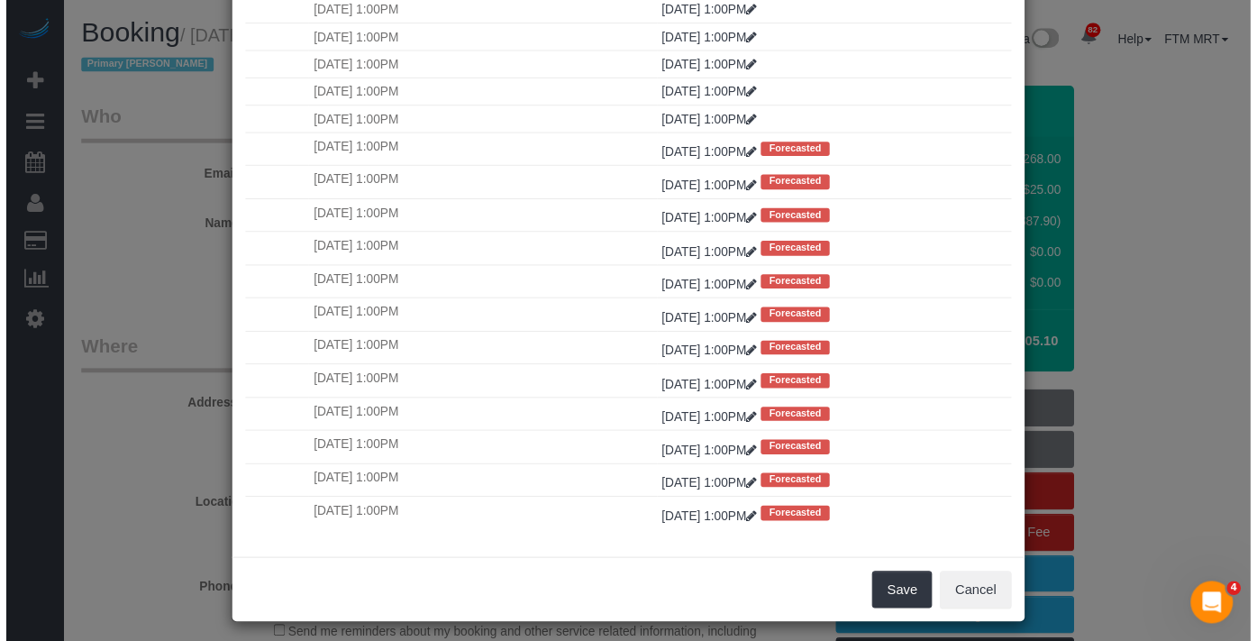
scroll to position [153, 0]
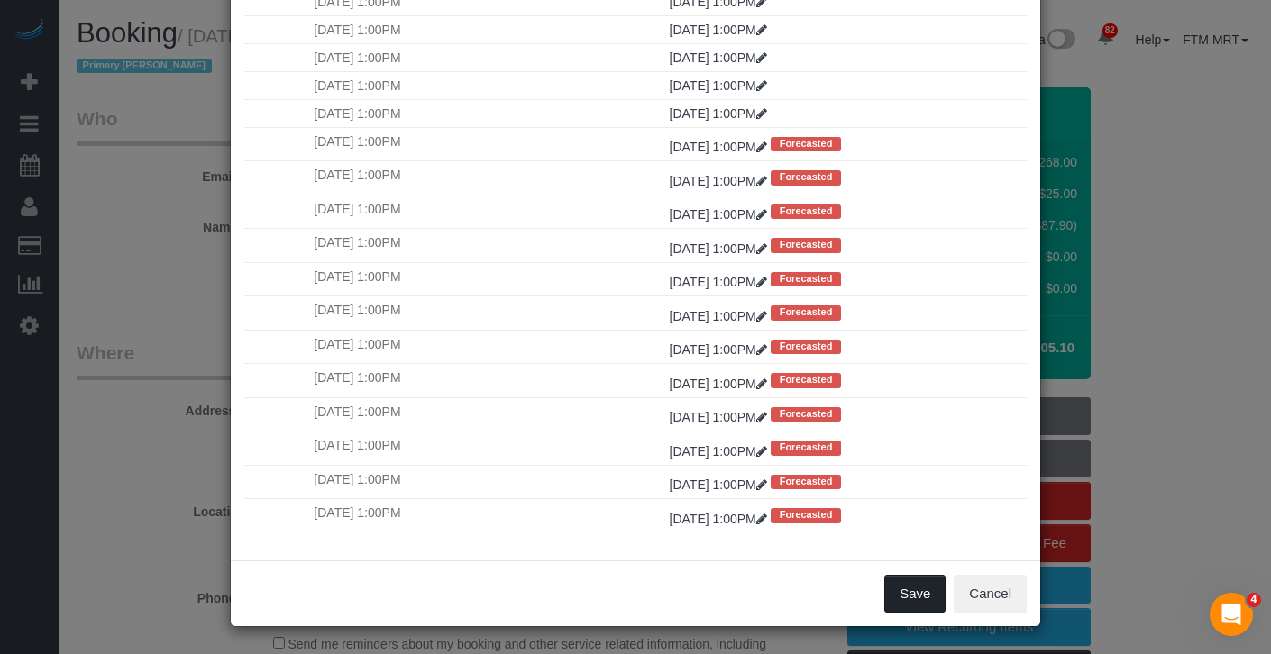
drag, startPoint x: 915, startPoint y: 583, endPoint x: 879, endPoint y: 558, distance: 44.0
click at [914, 583] on button "Save" at bounding box center [914, 594] width 61 height 38
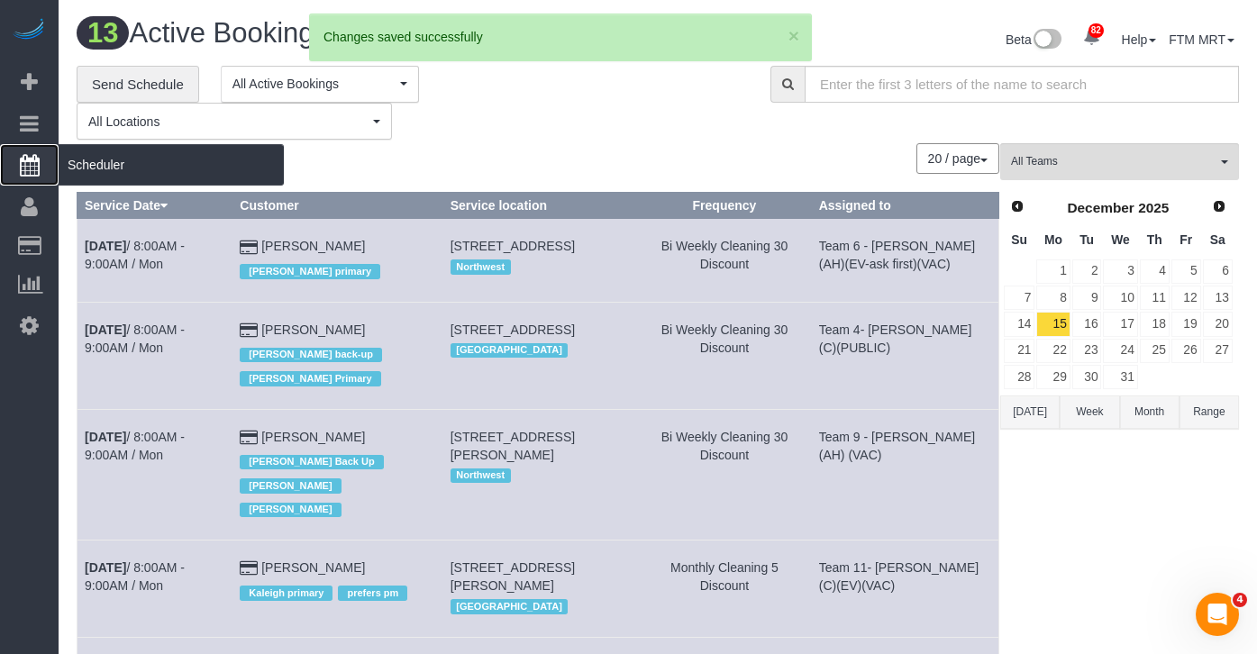
click at [150, 170] on span "Scheduler" at bounding box center [171, 164] width 225 height 41
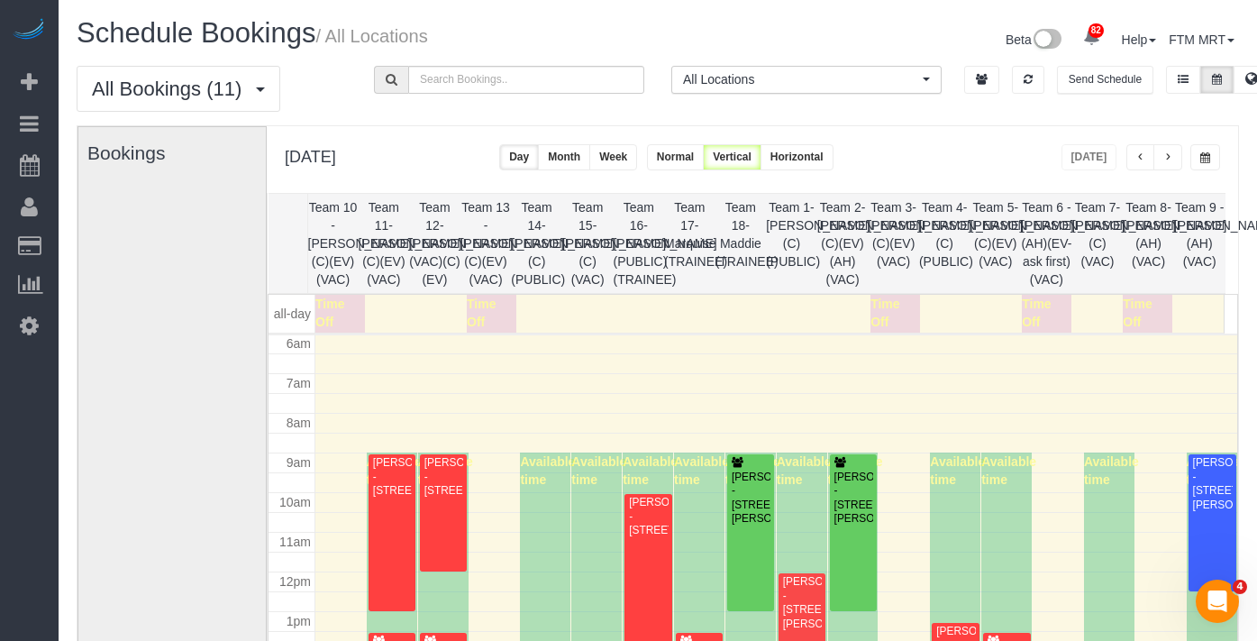
click at [1174, 151] on button "button" at bounding box center [1168, 157] width 29 height 26
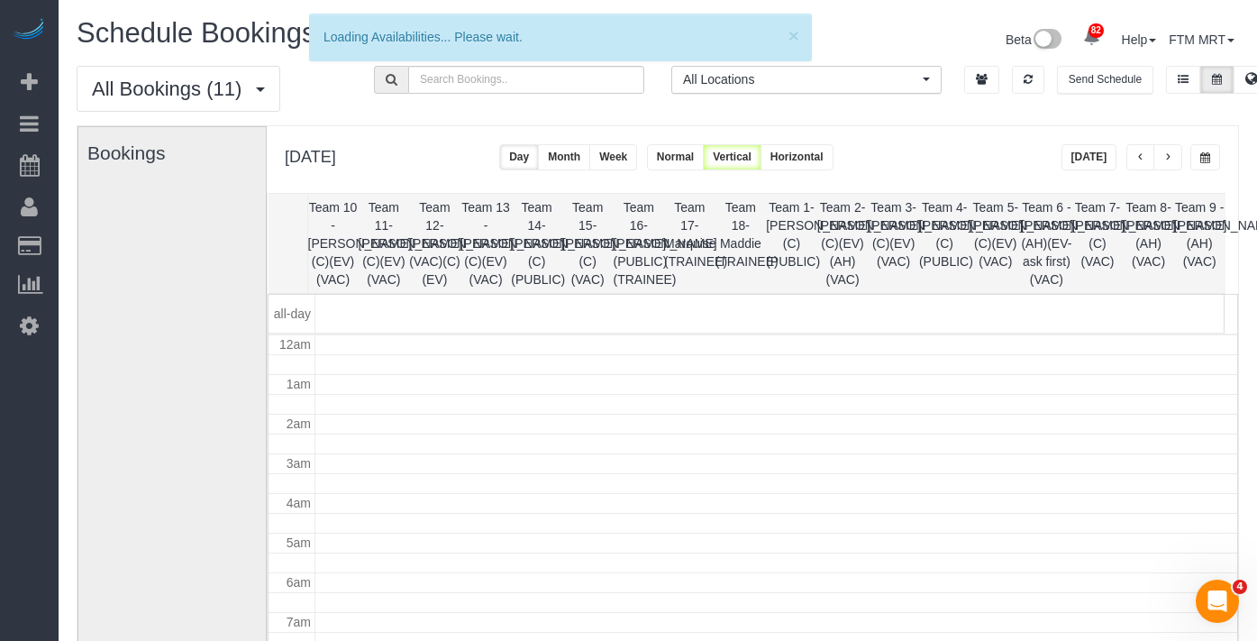
scroll to position [239, 0]
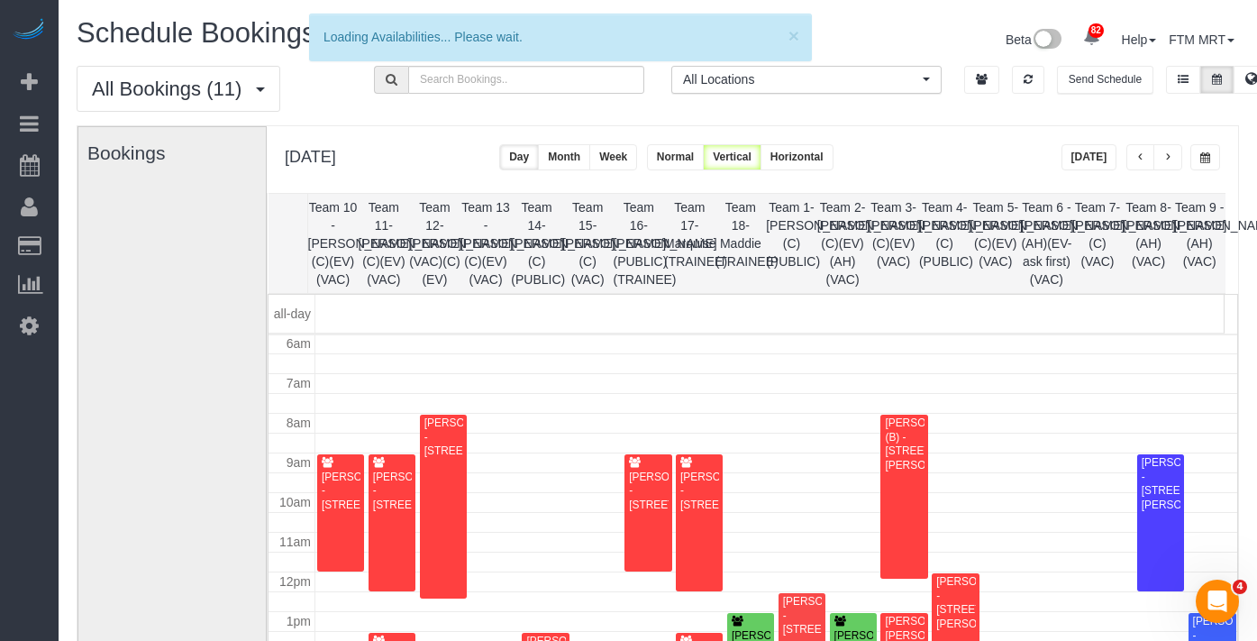
click at [1174, 151] on button "button" at bounding box center [1168, 157] width 29 height 26
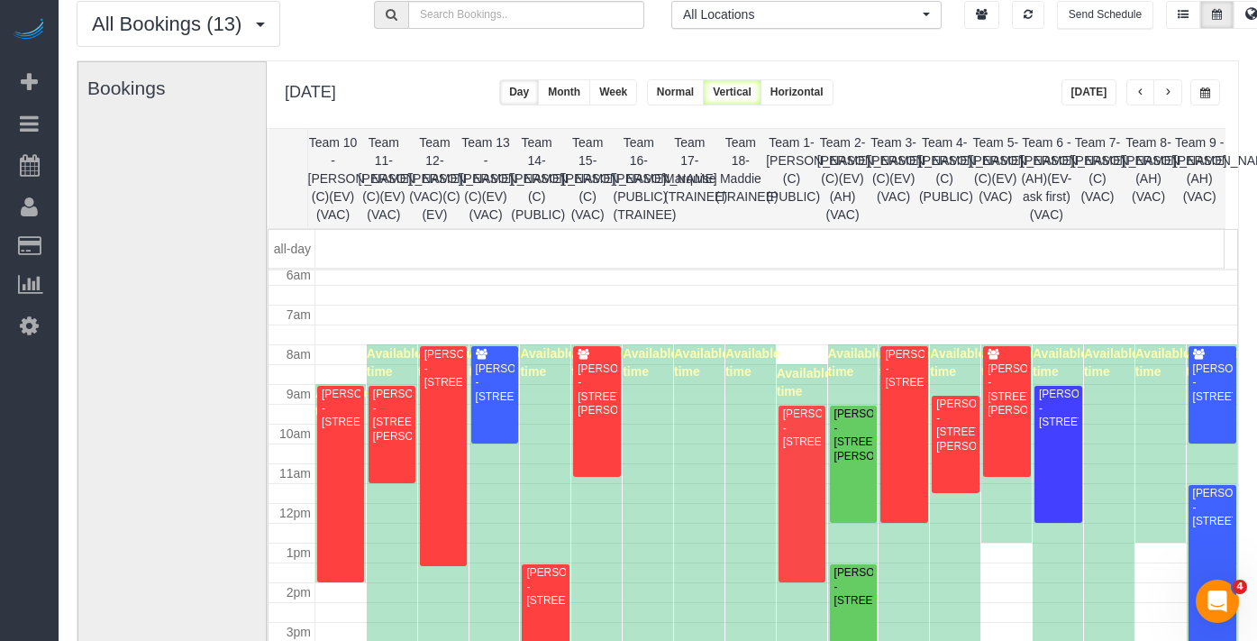
scroll to position [83, 0]
